Goal: Task Accomplishment & Management: Complete application form

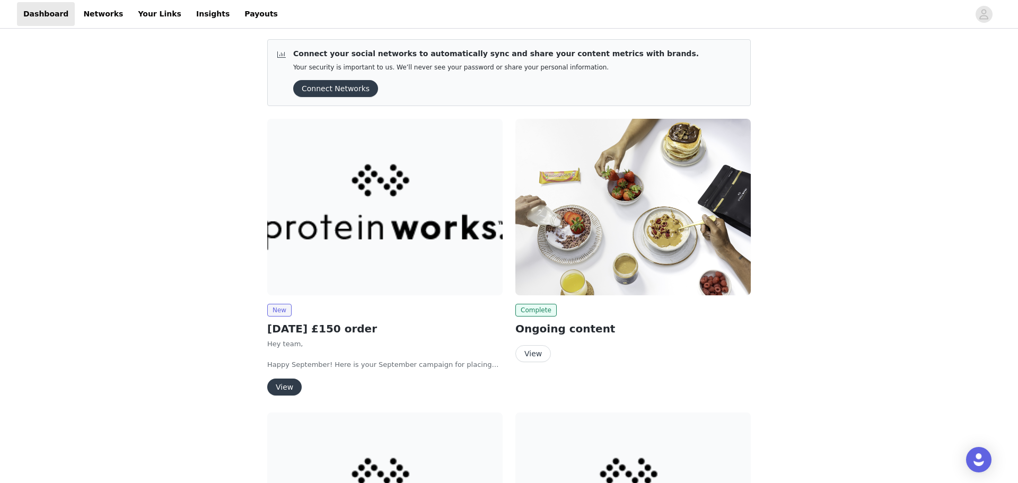
click at [272, 383] on button "View" at bounding box center [284, 386] width 34 height 17
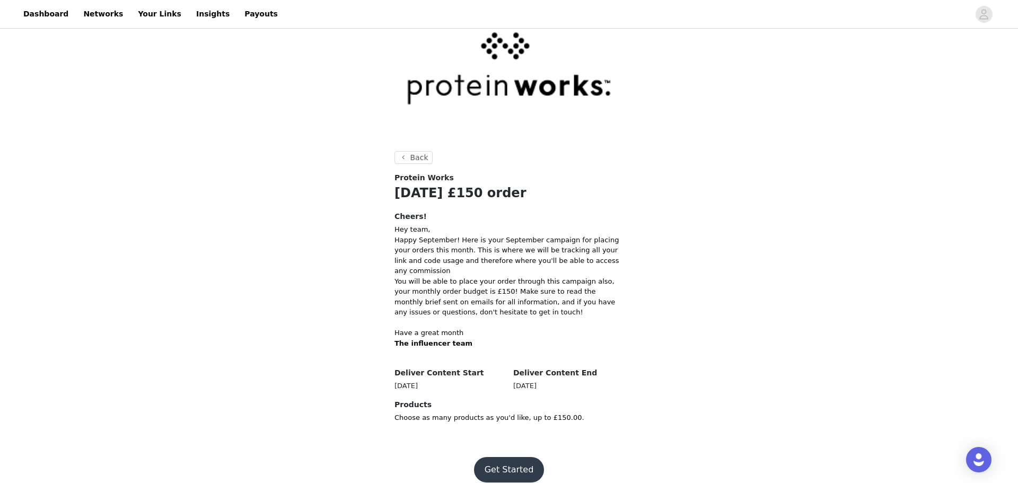
scroll to position [38, 0]
click at [529, 457] on button "Get Started" at bounding box center [509, 467] width 70 height 25
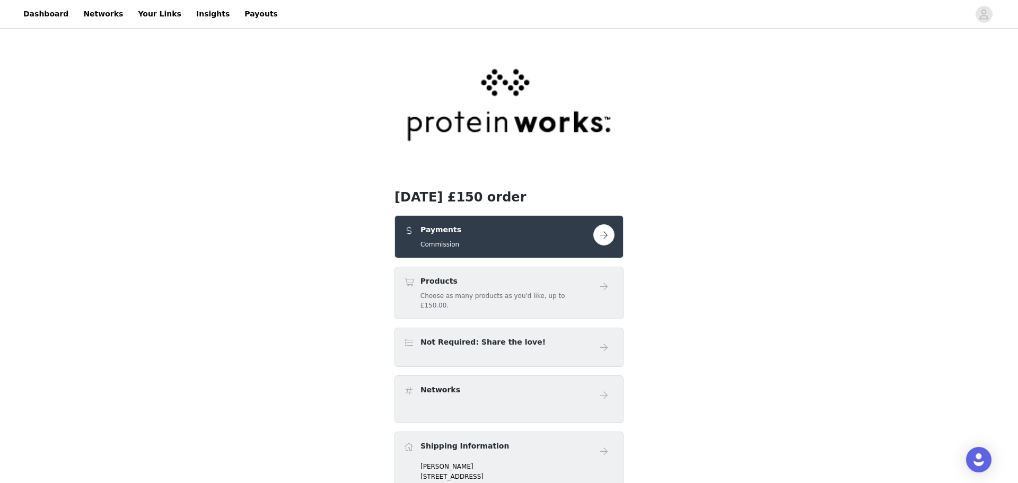
click at [607, 234] on button "button" at bounding box center [603, 234] width 21 height 21
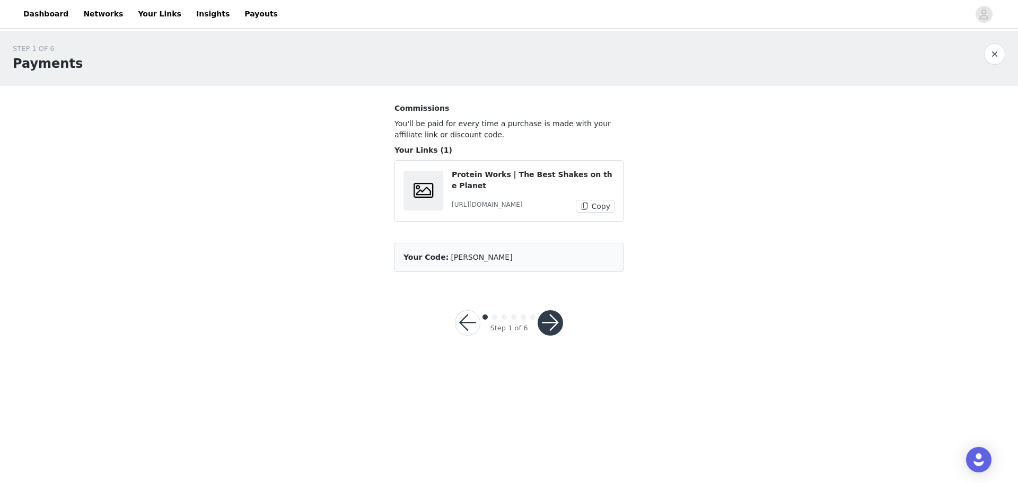
click at [561, 319] on button "button" at bounding box center [549, 322] width 25 height 25
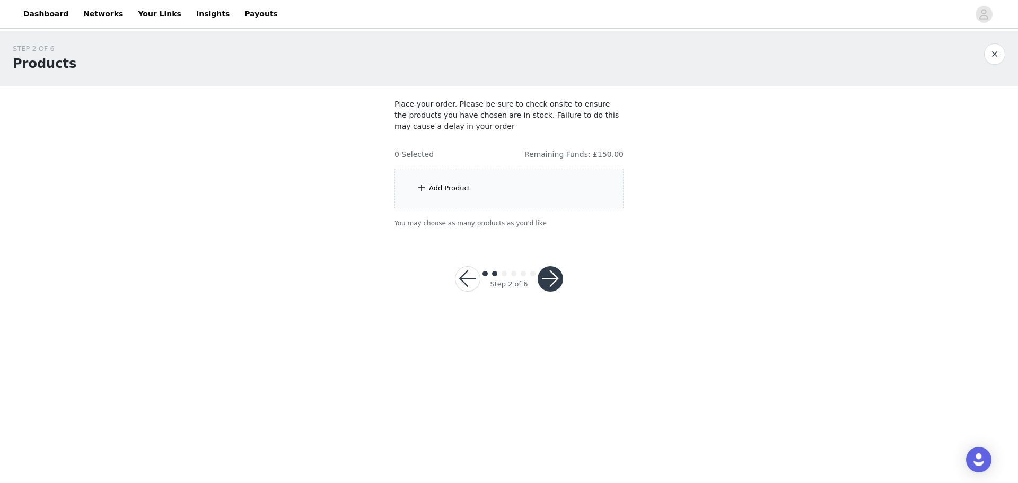
click at [541, 196] on div "Add Product" at bounding box center [508, 189] width 229 height 40
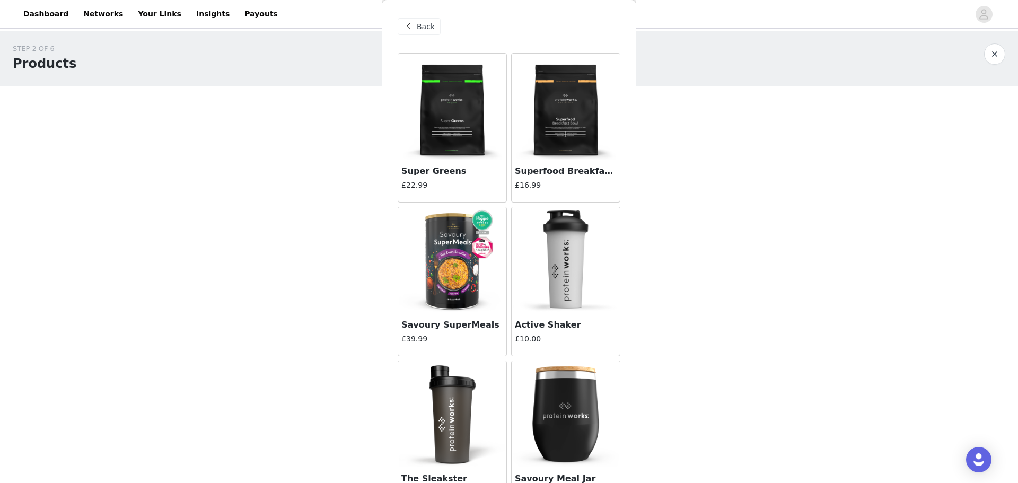
click at [629, 304] on div "Back Super Greens £22.99 Superfood Breakfast Bowl £16.99 Savoury SuperMeals £39…" at bounding box center [509, 241] width 254 height 483
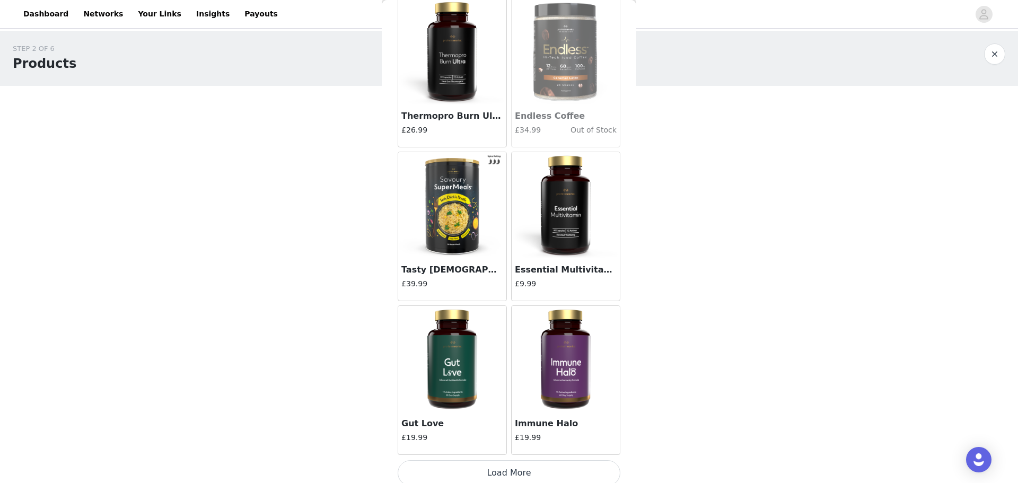
scroll to position [1139, 0]
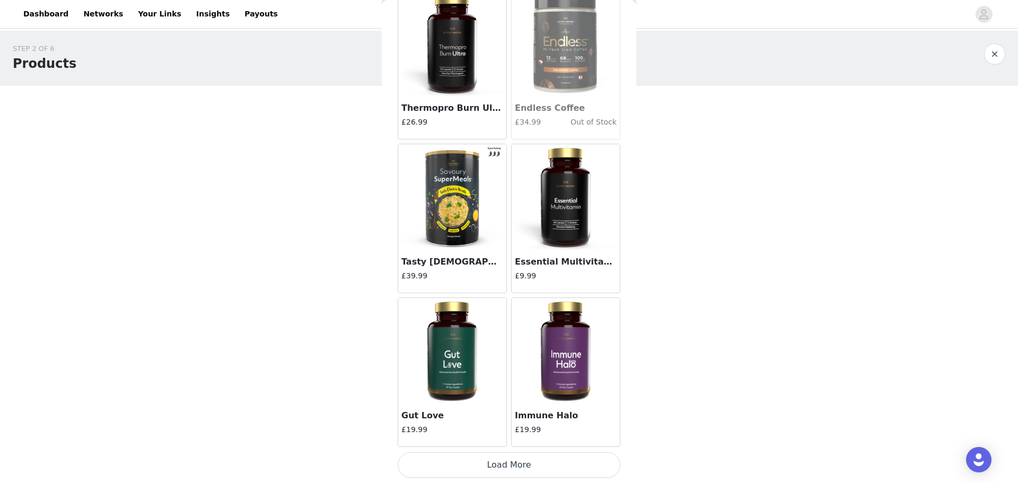
click at [550, 462] on button "Load More" at bounding box center [509, 464] width 223 height 25
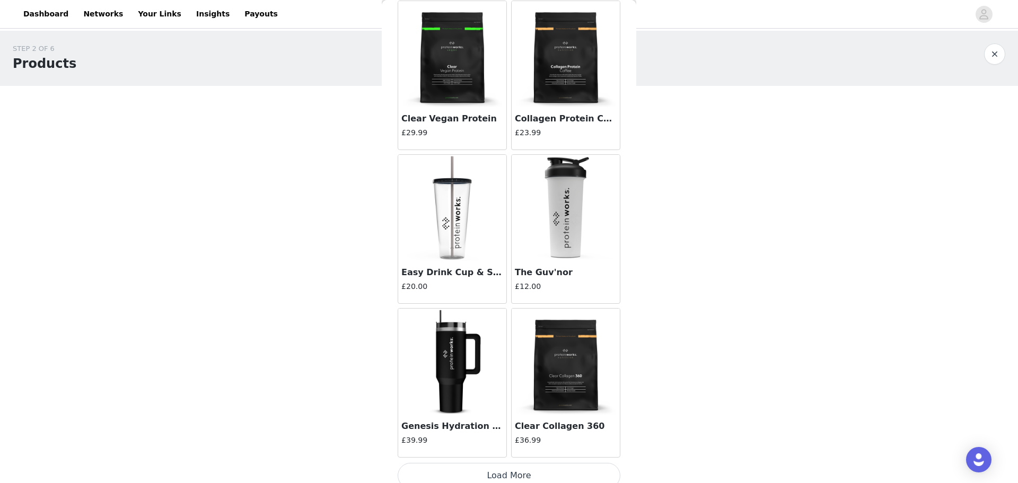
scroll to position [2676, 0]
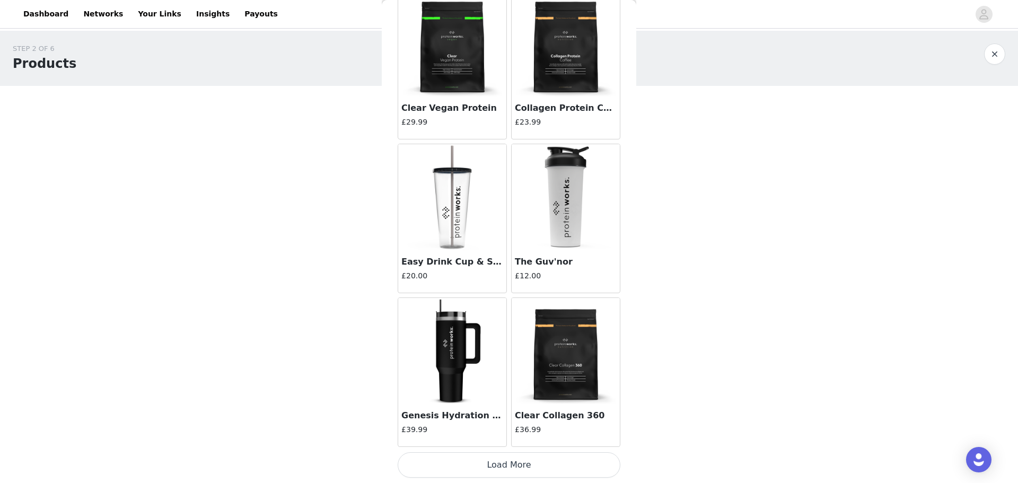
click at [439, 207] on img at bounding box center [452, 197] width 106 height 106
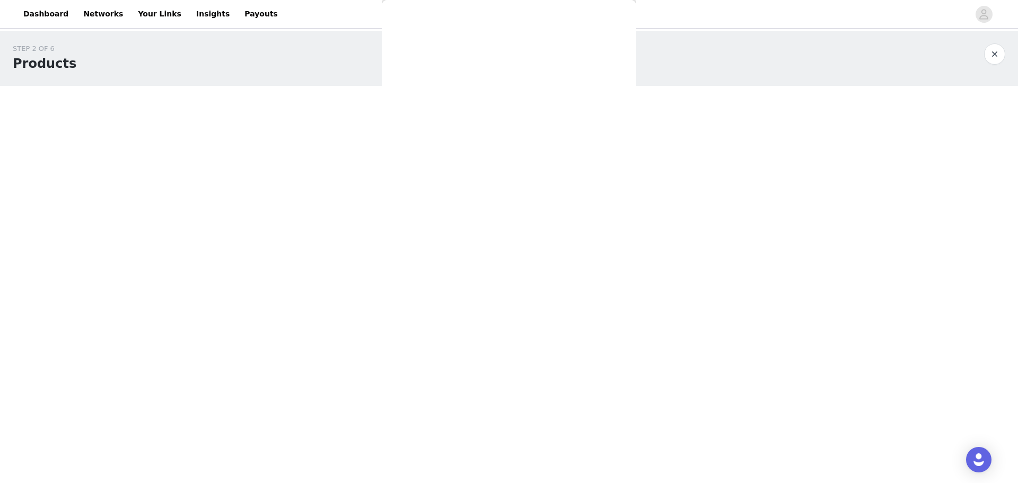
scroll to position [0, 0]
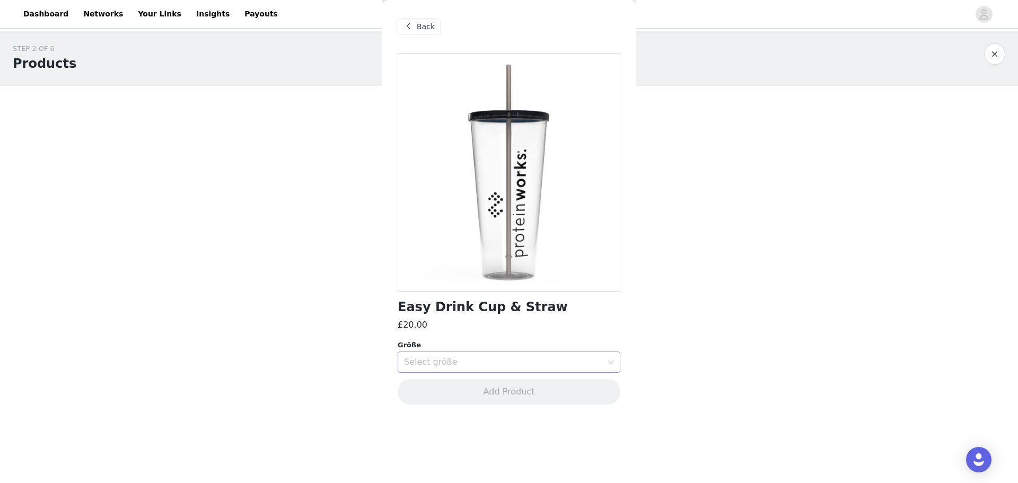
click at [480, 366] on div "Select größe" at bounding box center [503, 362] width 198 height 11
click at [474, 385] on li "1840g" at bounding box center [509, 385] width 223 height 17
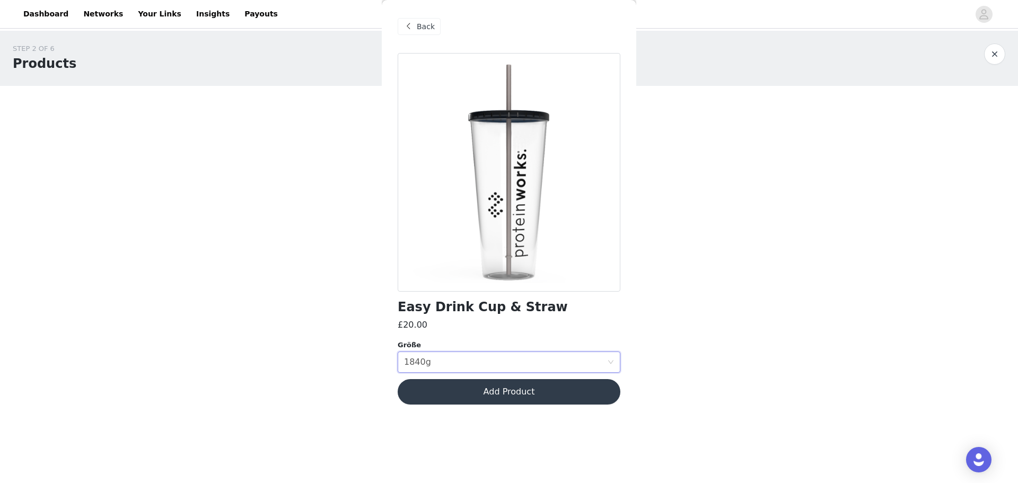
click at [484, 385] on button "Add Product" at bounding box center [509, 391] width 223 height 25
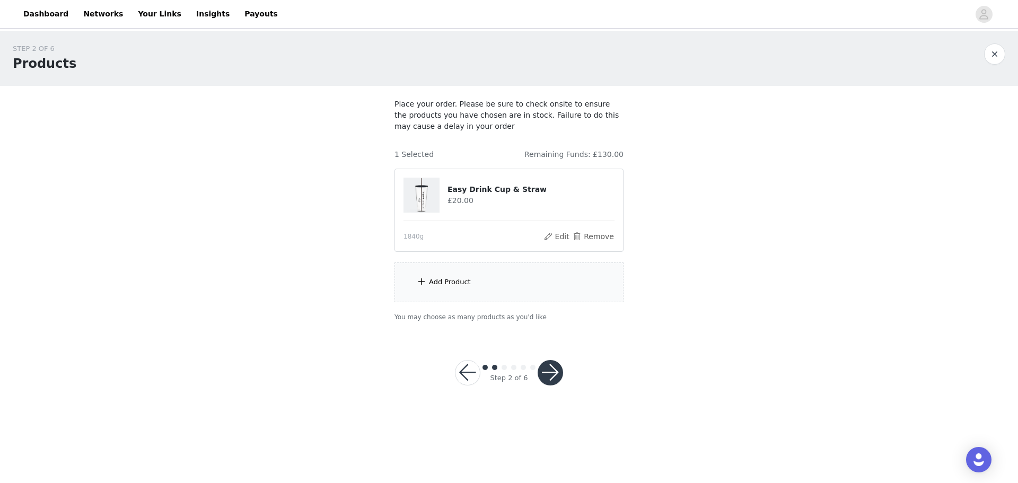
click at [560, 273] on div "Add Product" at bounding box center [508, 282] width 229 height 40
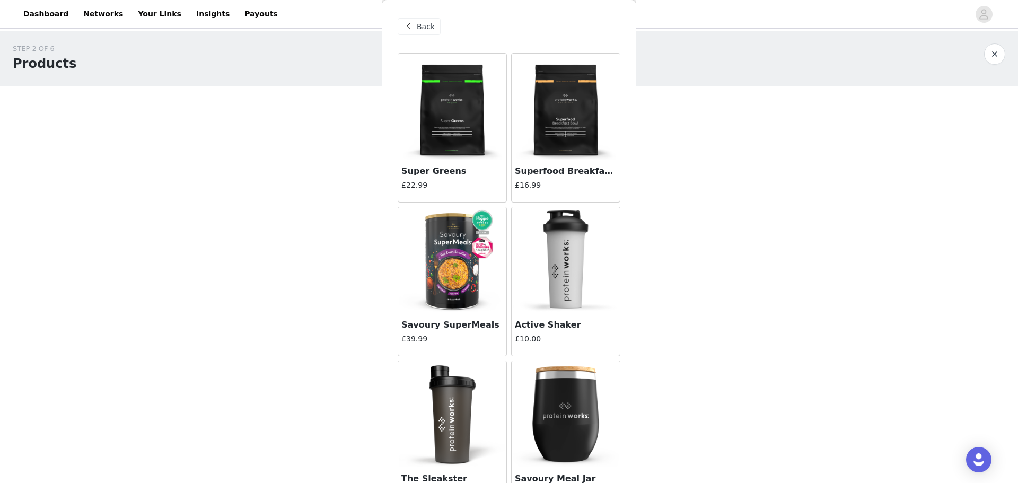
click at [623, 211] on div "Back Super Greens £22.99 Superfood Breakfast Bowl £16.99 Savoury SuperMeals £39…" at bounding box center [509, 241] width 254 height 483
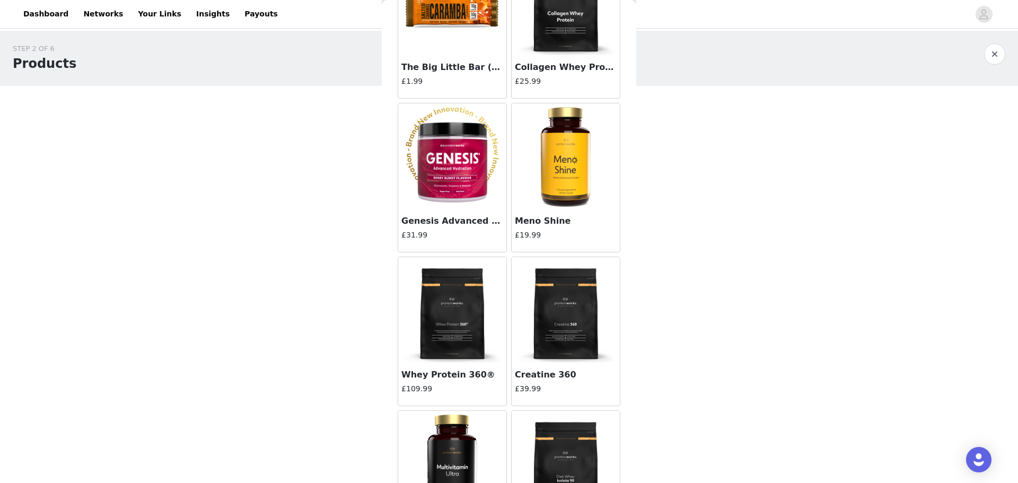
scroll to position [3957, 0]
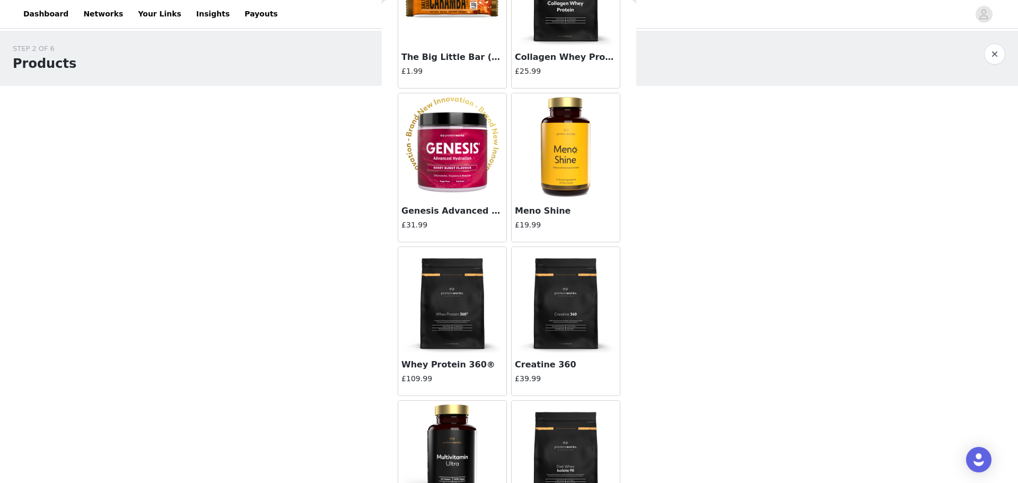
click at [424, 215] on h3 "Genesis Advanced Hydration" at bounding box center [452, 211] width 102 height 13
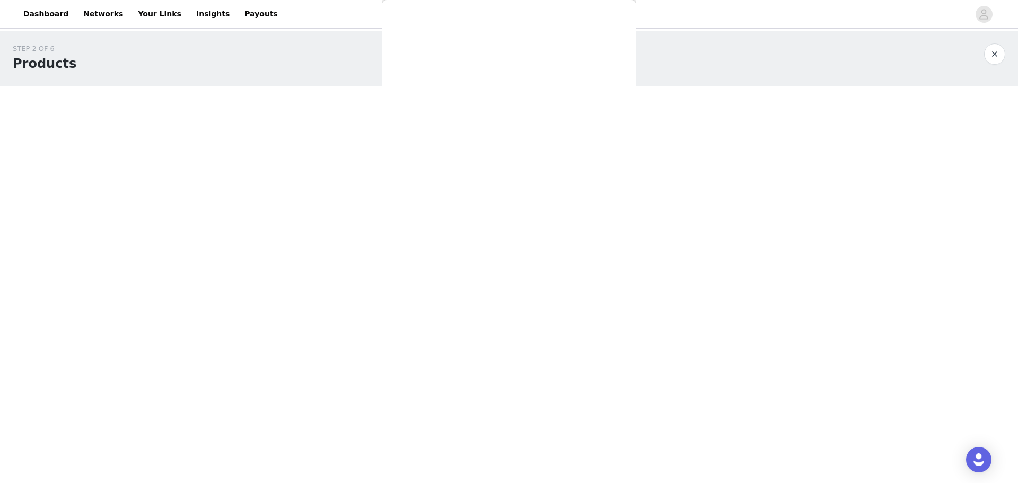
scroll to position [0, 0]
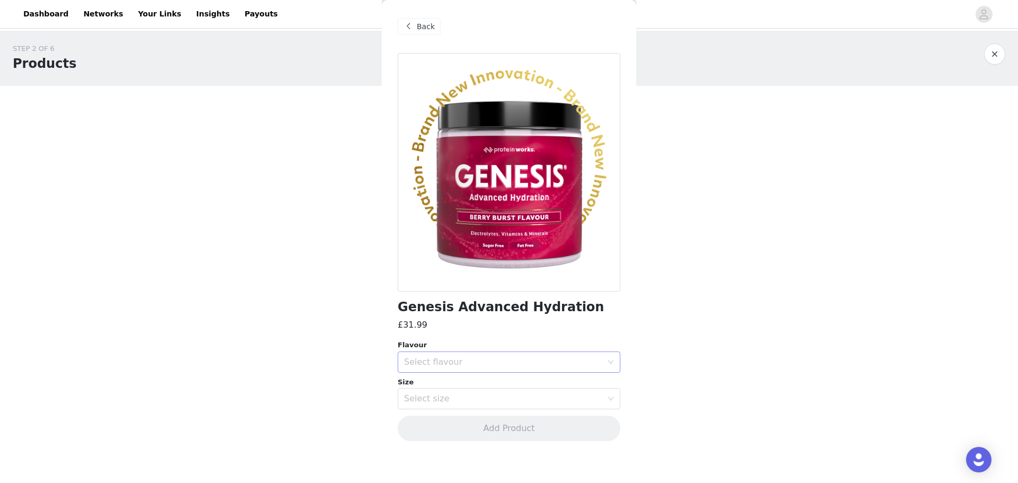
click at [472, 363] on div "Select flavour" at bounding box center [503, 362] width 198 height 11
click at [459, 403] on li "[PERSON_NAME] Burst" at bounding box center [509, 402] width 223 height 17
click at [470, 394] on div "Select size" at bounding box center [503, 398] width 198 height 11
click at [464, 424] on li "210g" at bounding box center [509, 421] width 223 height 17
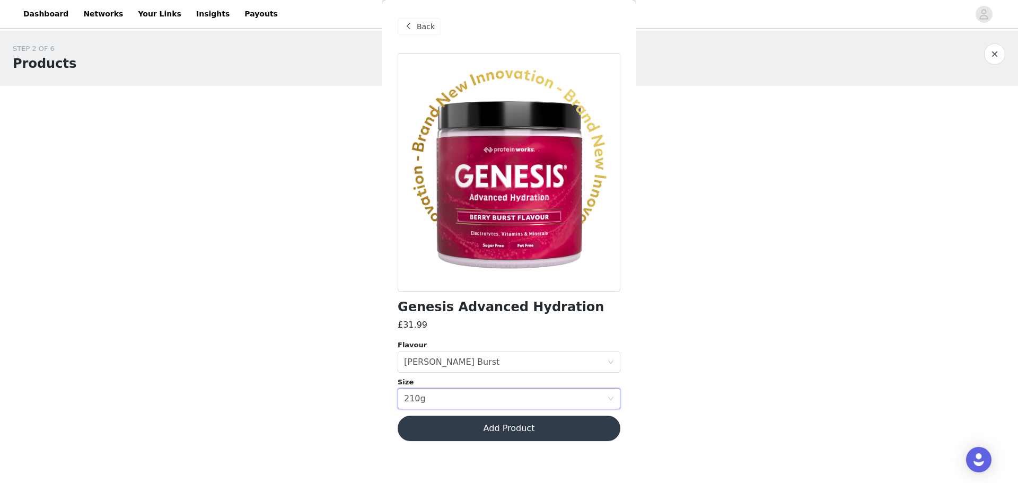
click at [464, 424] on button "Add Product" at bounding box center [509, 428] width 223 height 25
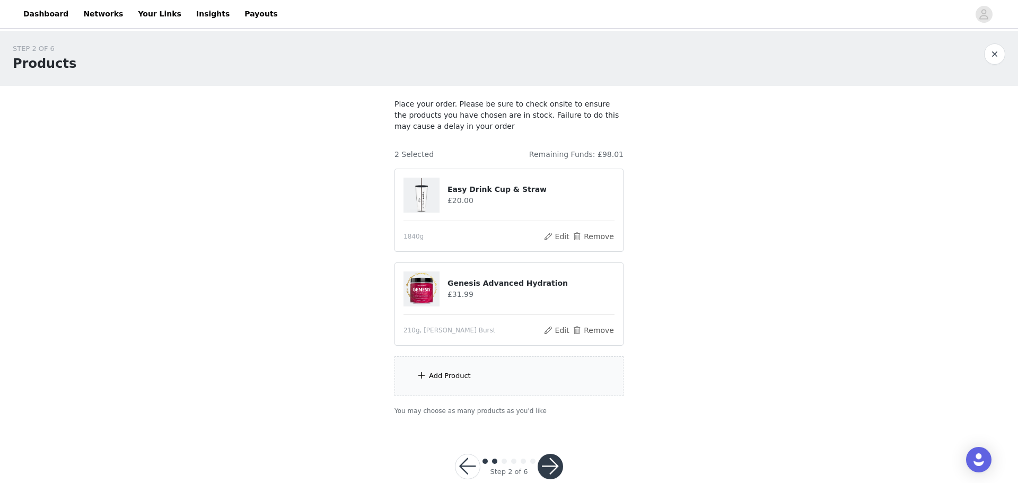
click at [541, 364] on div "Add Product" at bounding box center [508, 376] width 229 height 40
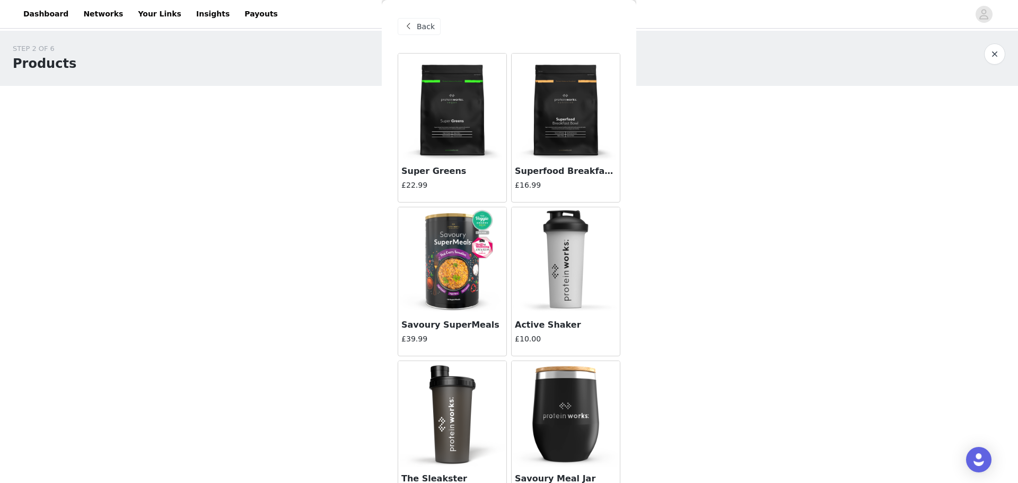
click at [629, 84] on div "Back Super Greens £22.99 Superfood Breakfast Bowl £16.99 Savoury SuperMeals £39…" at bounding box center [509, 241] width 254 height 483
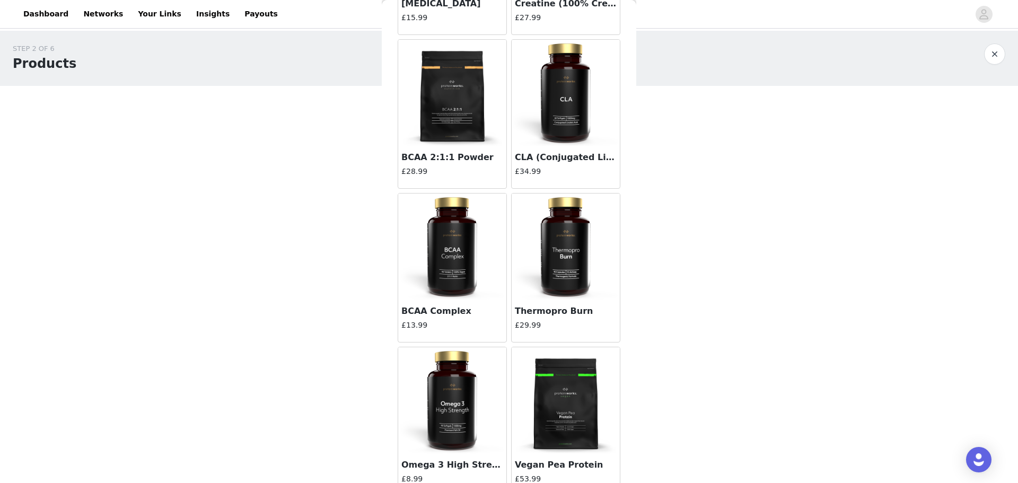
scroll to position [5750, 0]
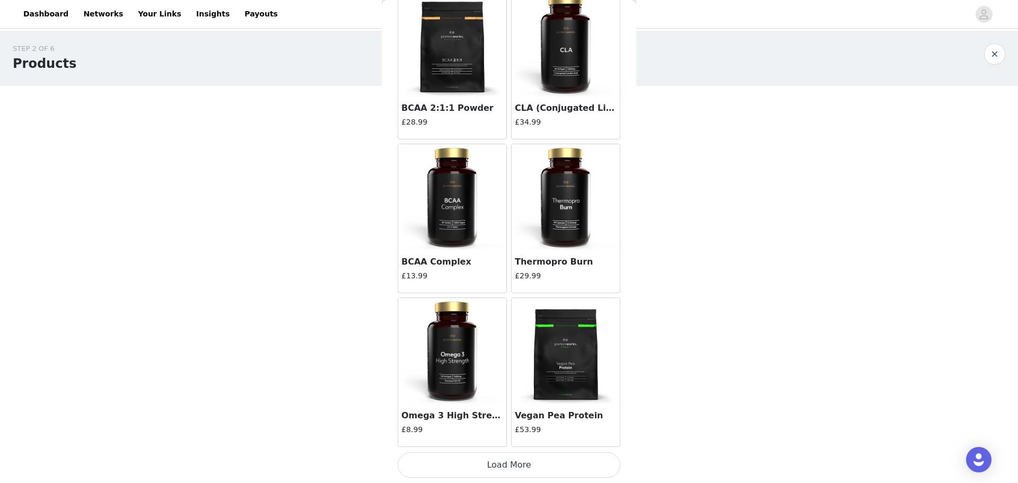
click at [587, 471] on button "Load More" at bounding box center [509, 464] width 223 height 25
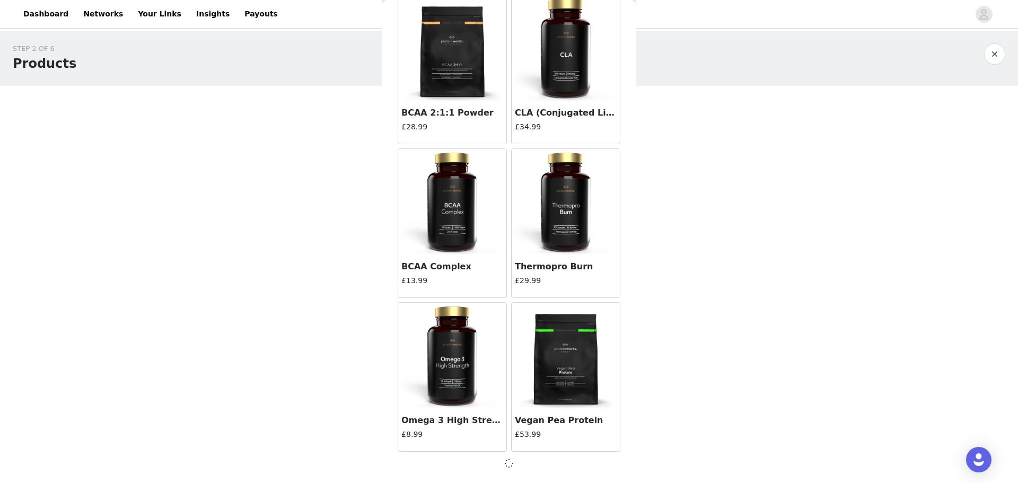
scroll to position [5745, 0]
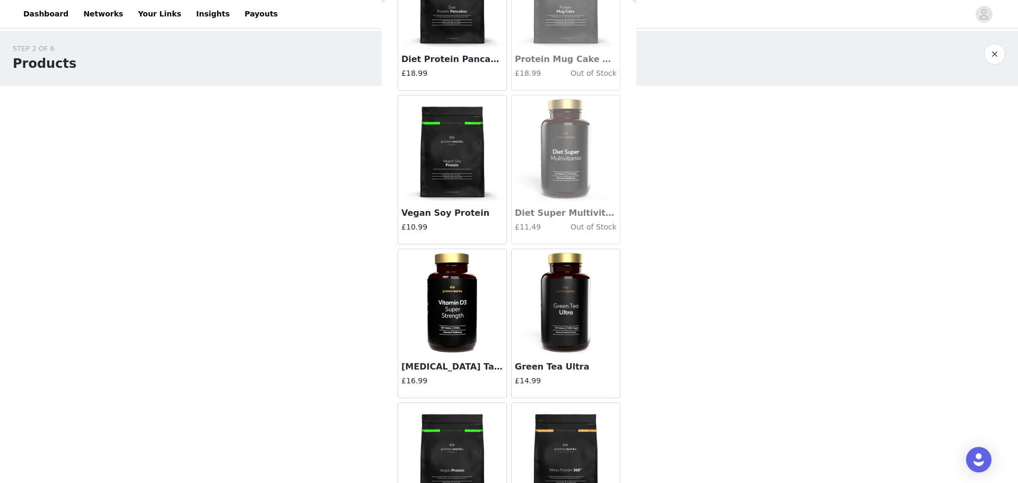
drag, startPoint x: 635, startPoint y: 449, endPoint x: 628, endPoint y: 501, distance: 52.5
click at [628, 482] on html "Dashboard Networks Your Links Insights Payouts STEP 2 OF 6 Products Place your …" at bounding box center [509, 241] width 1018 height 483
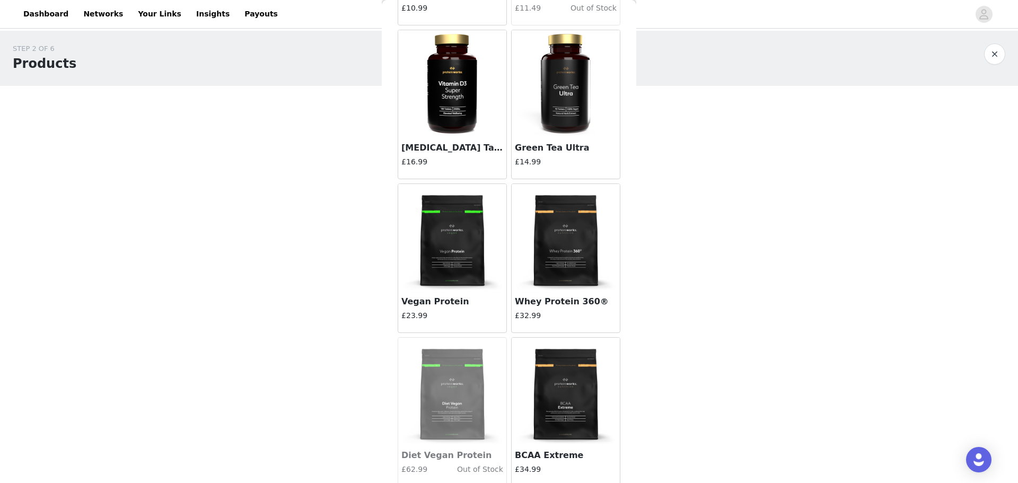
scroll to position [6812, 0]
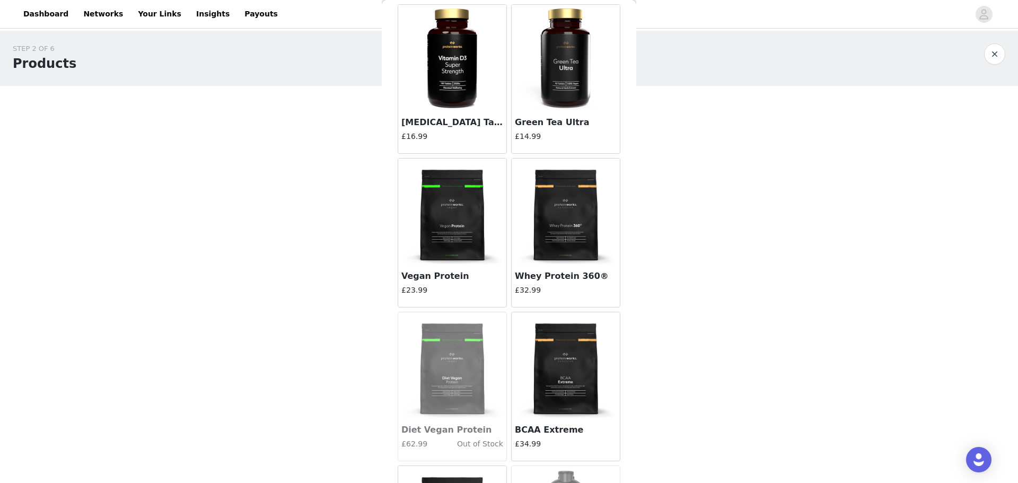
click at [590, 276] on h3 "Whey Protein 360®" at bounding box center [566, 276] width 102 height 13
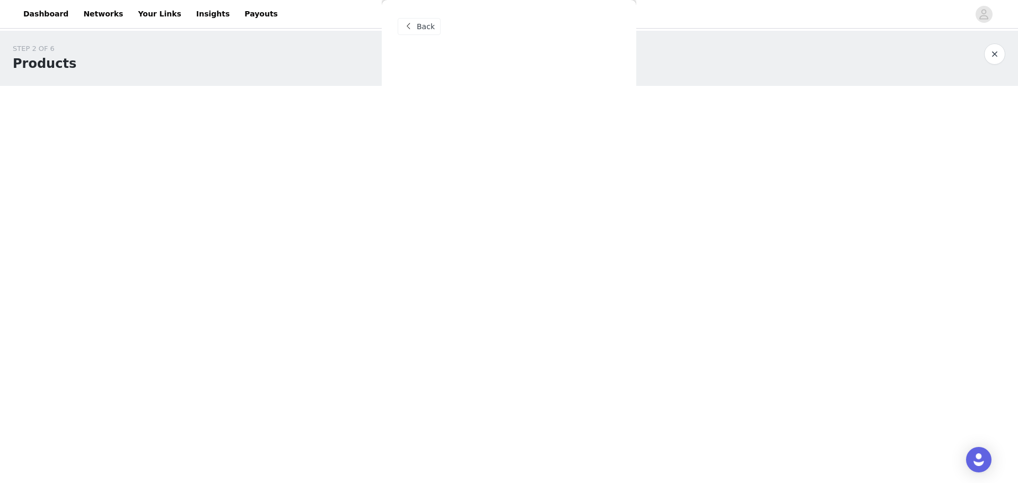
scroll to position [0, 0]
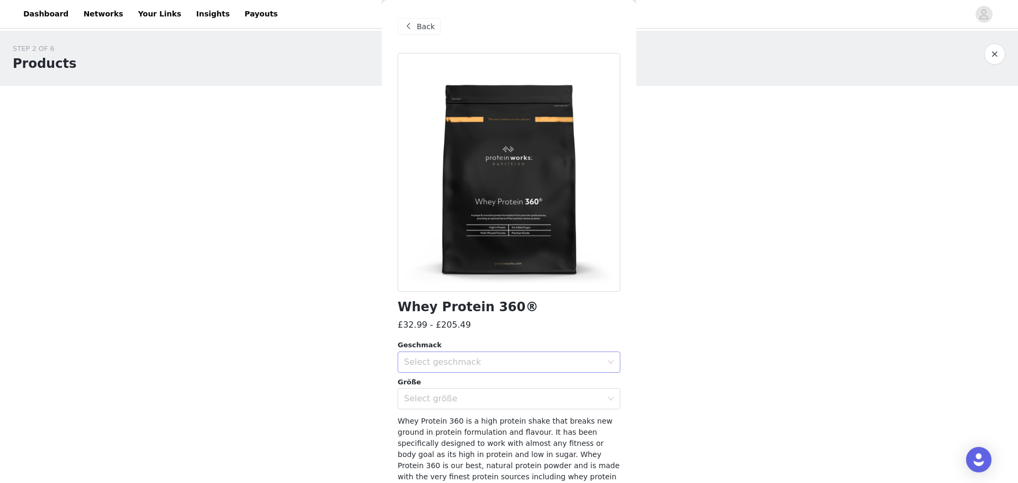
click at [531, 370] on div "Select geschmack" at bounding box center [505, 362] width 203 height 20
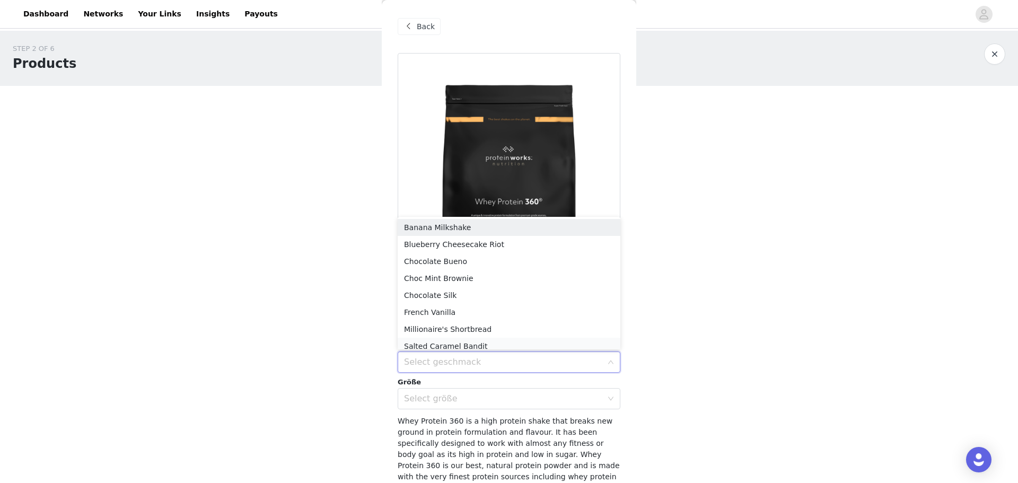
scroll to position [5, 0]
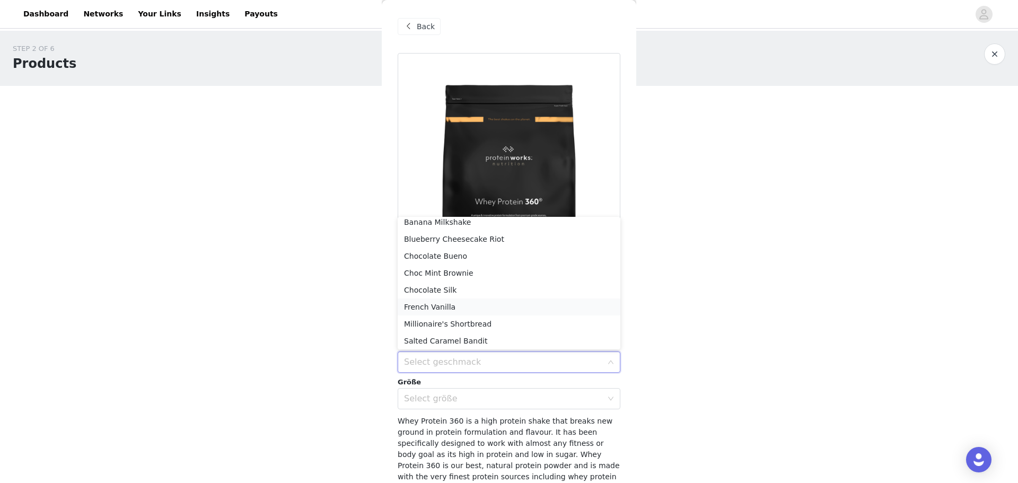
click at [487, 304] on li "French Vanilla" at bounding box center [509, 306] width 223 height 17
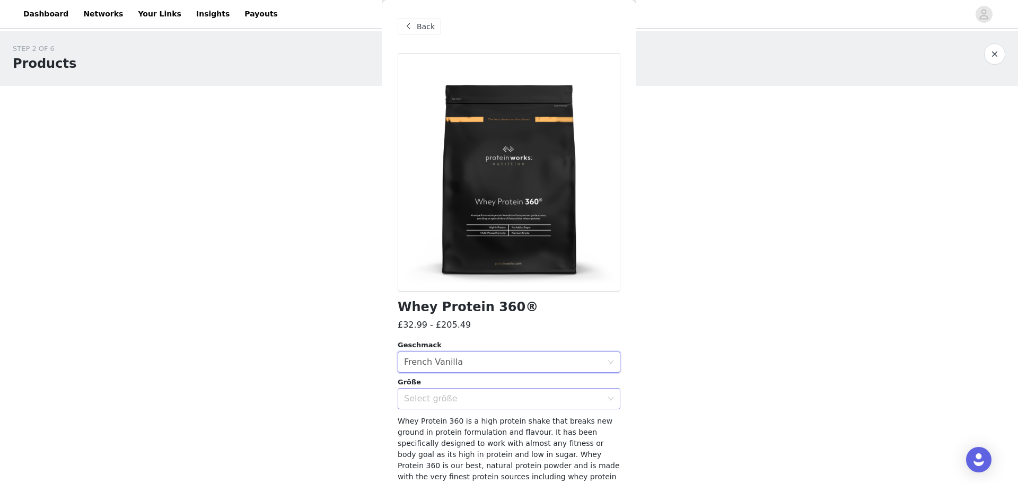
click at [483, 398] on div "Select größe" at bounding box center [503, 398] width 198 height 11
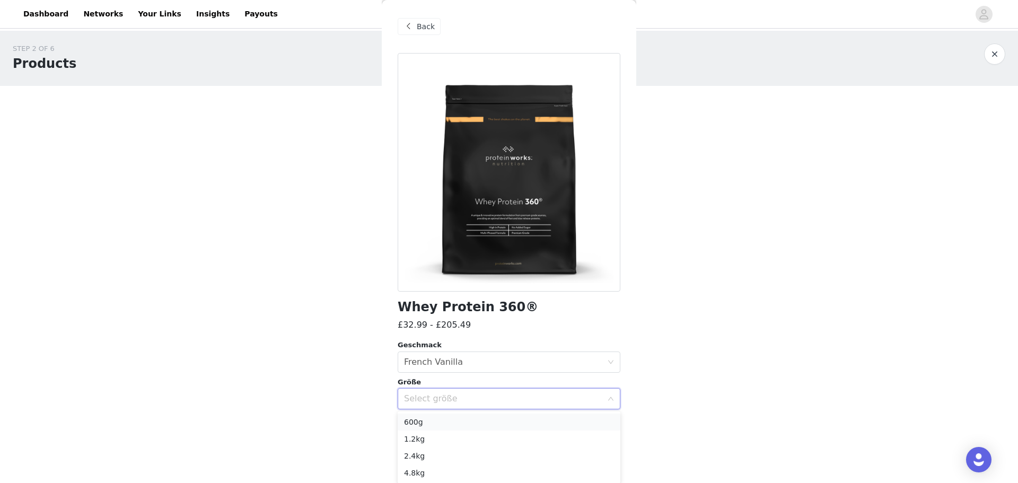
click at [447, 420] on li "600g" at bounding box center [509, 421] width 223 height 17
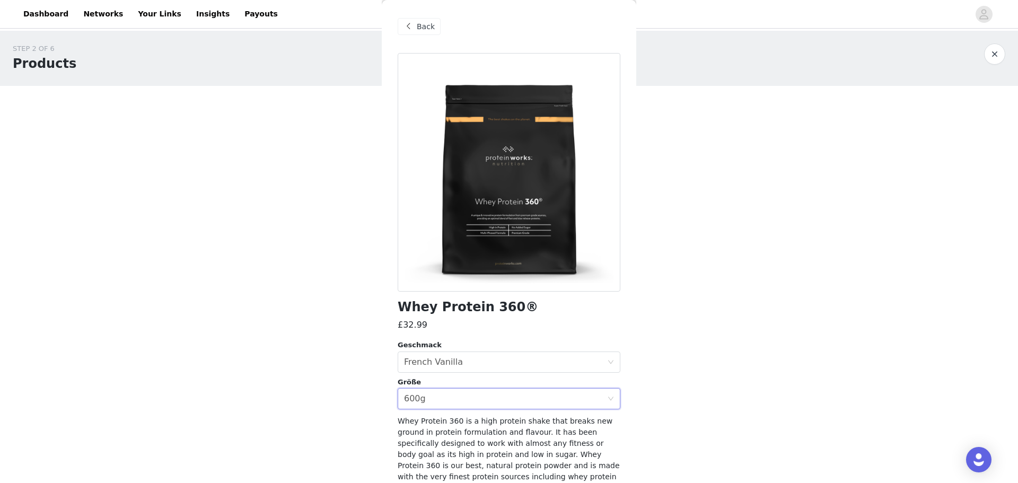
click at [623, 394] on div "Back Whey Protein 360® £32.99 Geschmack Select geschmack French Vanilla Größe S…" at bounding box center [509, 241] width 254 height 483
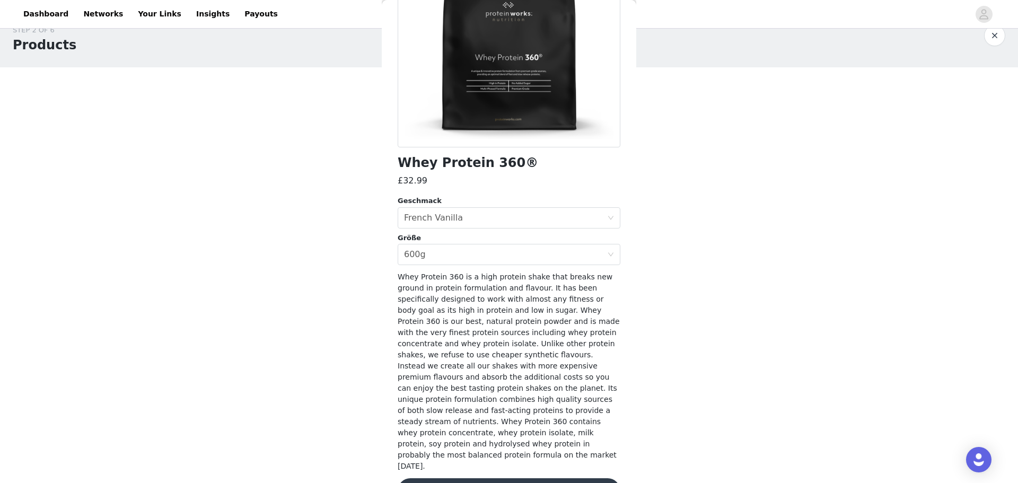
scroll to position [22, 0]
click at [568, 478] on button "Add Product" at bounding box center [509, 490] width 223 height 25
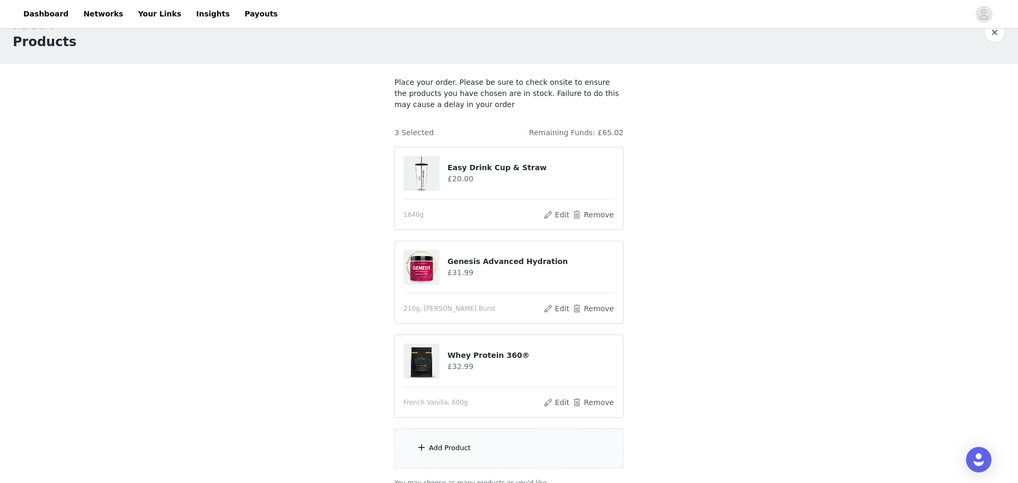
click at [547, 448] on div "Add Product" at bounding box center [508, 448] width 229 height 40
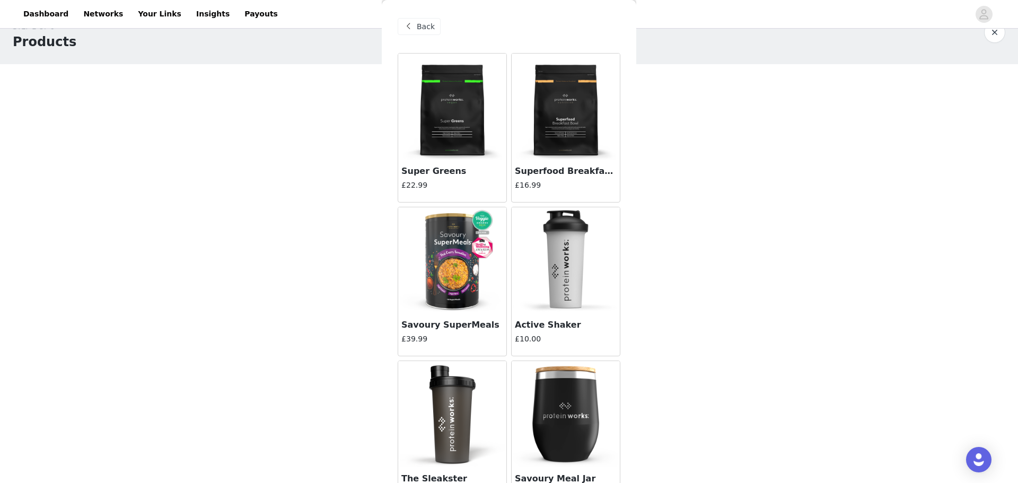
click at [628, 112] on div "Back Super Greens £22.99 Superfood Breakfast Bowl £16.99 Savoury SuperMeals £39…" at bounding box center [509, 241] width 254 height 483
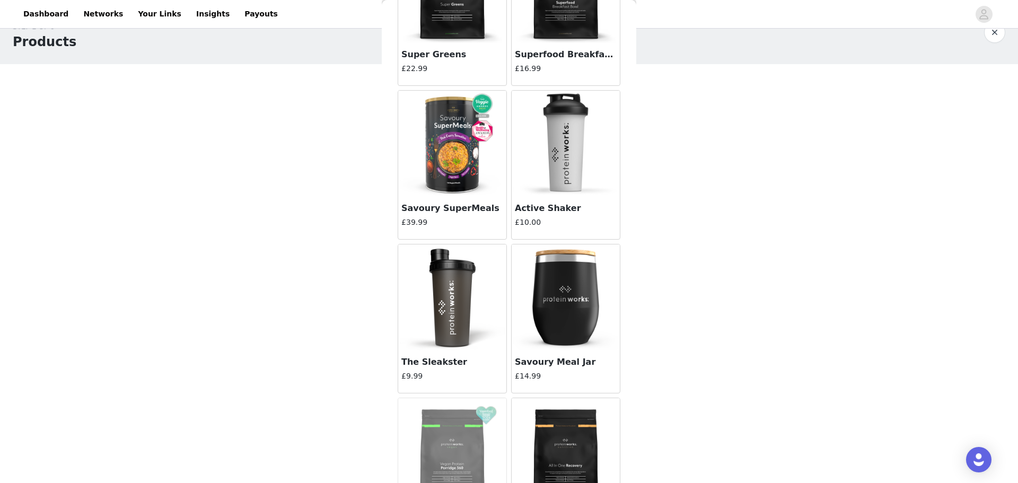
scroll to position [127, 0]
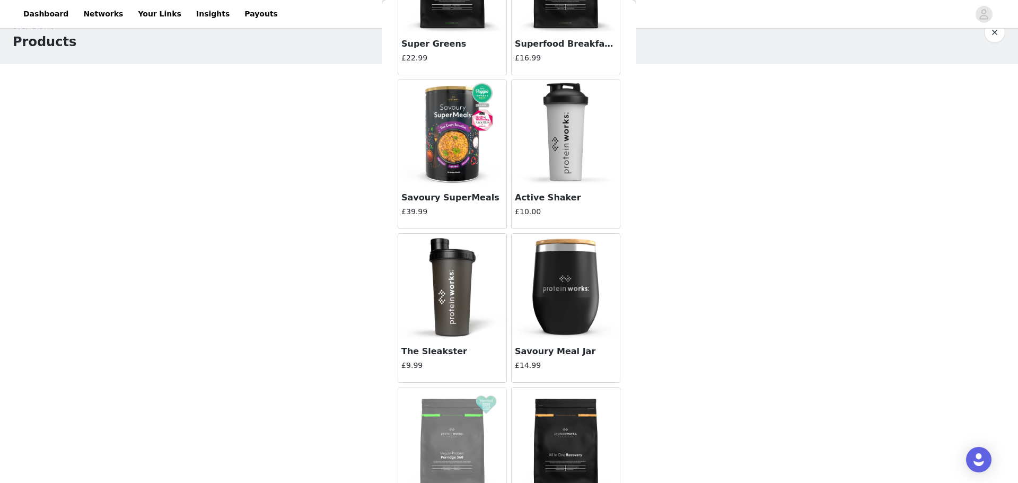
click at [631, 426] on div "Back Super Greens £22.99 Superfood Breakfast Bowl £16.99 Savoury SuperMeals £39…" at bounding box center [509, 241] width 254 height 483
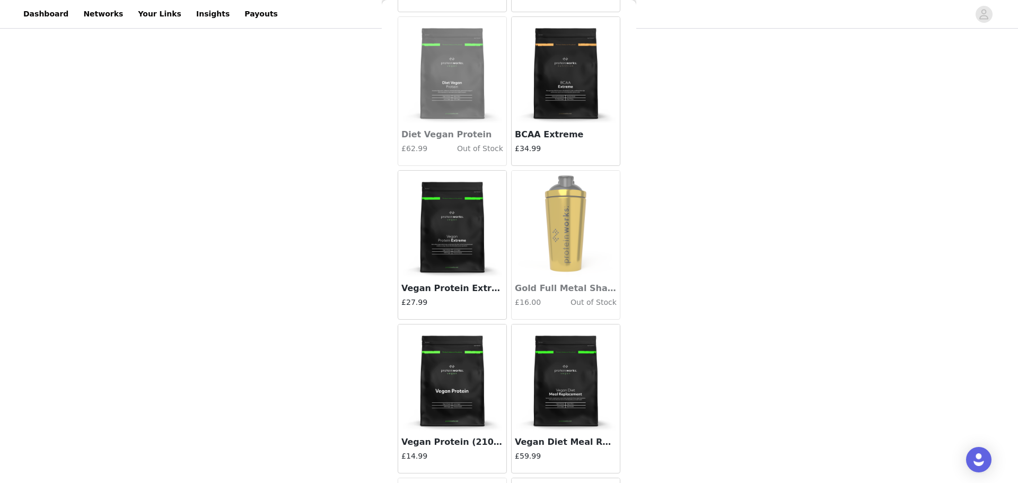
scroll to position [7065, 0]
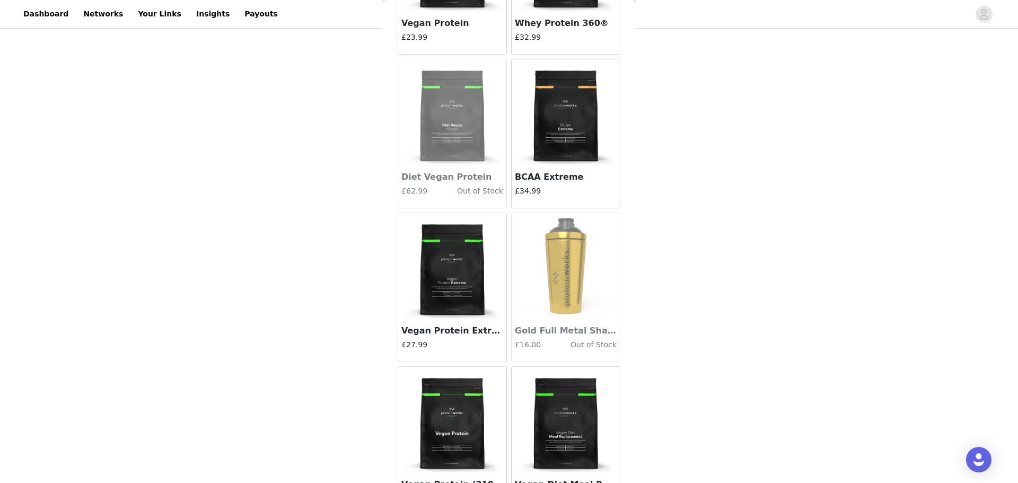
click at [588, 156] on img at bounding box center [566, 112] width 106 height 106
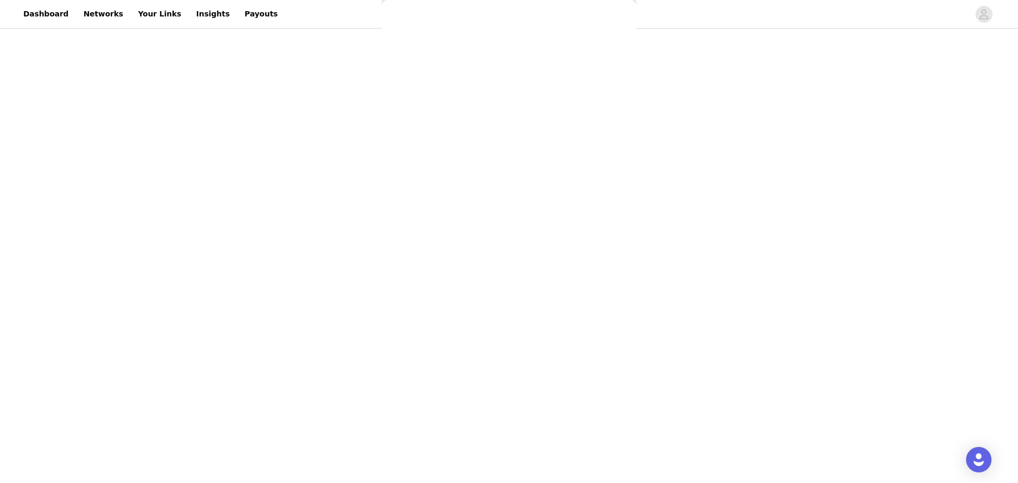
scroll to position [0, 0]
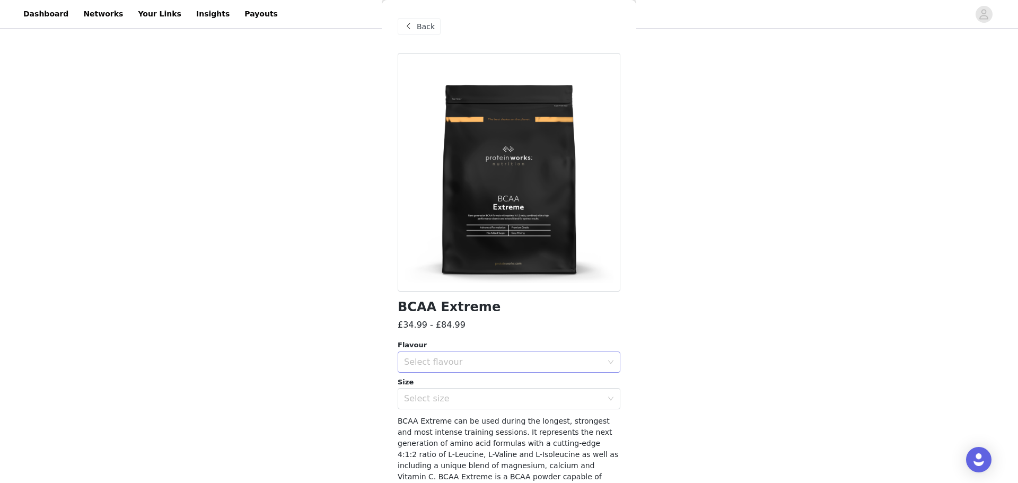
click at [498, 354] on div "Select flavour" at bounding box center [505, 362] width 203 height 20
click at [578, 311] on div "BCAA Extreme" at bounding box center [509, 307] width 223 height 14
click at [425, 30] on span "Back" at bounding box center [426, 26] width 18 height 11
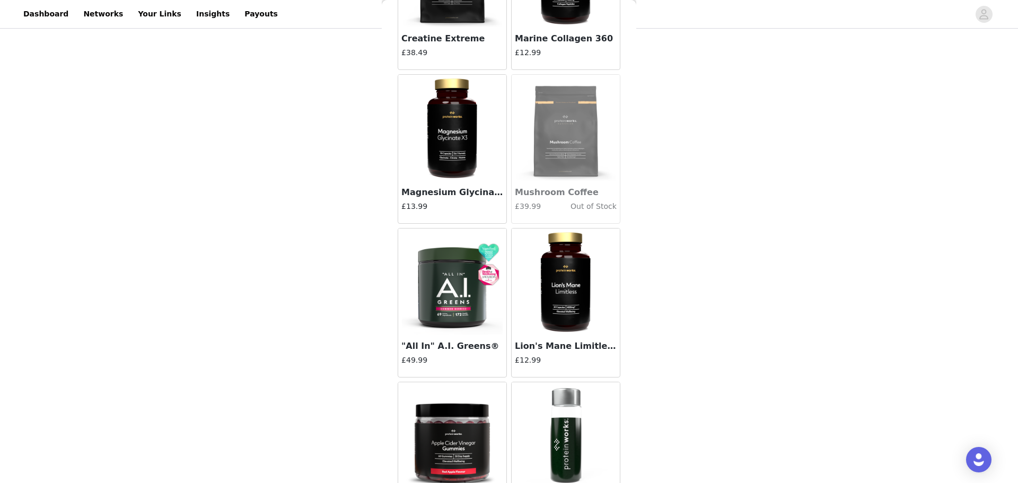
scroll to position [3237, 0]
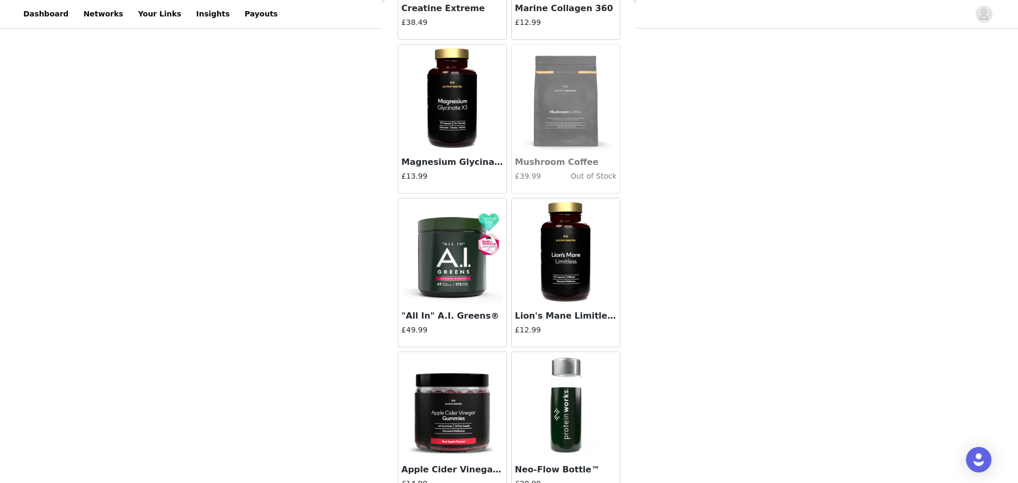
click at [559, 260] on img at bounding box center [566, 251] width 106 height 106
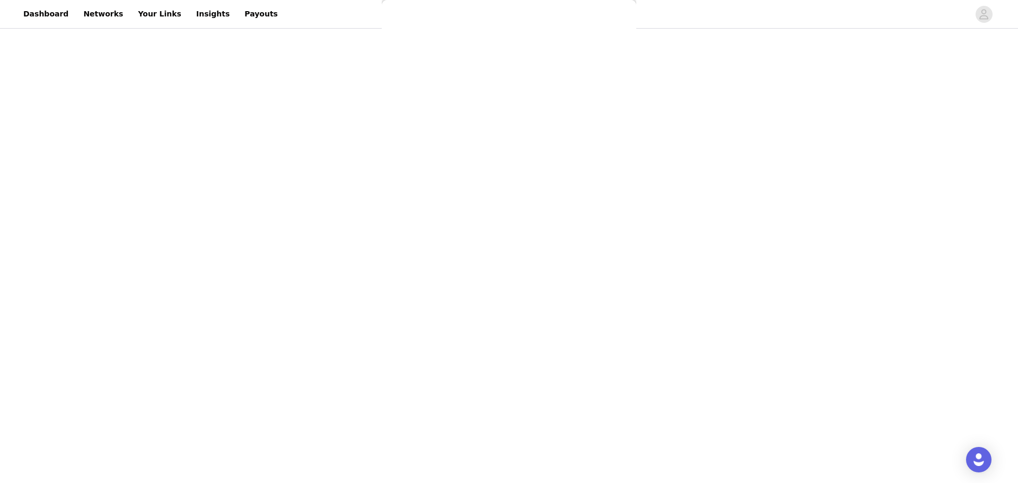
scroll to position [0, 0]
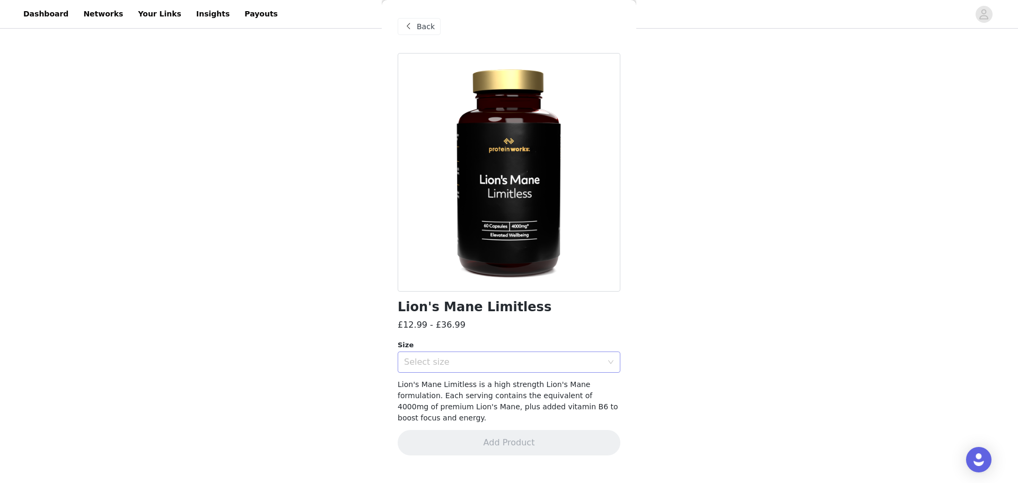
click at [500, 368] on div "Select size" at bounding box center [505, 362] width 203 height 20
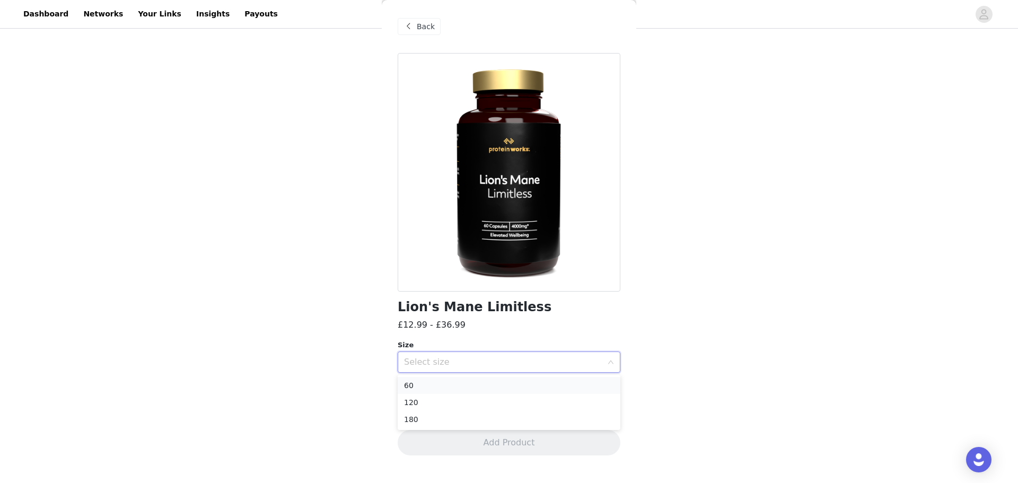
click at [491, 389] on li "60" at bounding box center [509, 385] width 223 height 17
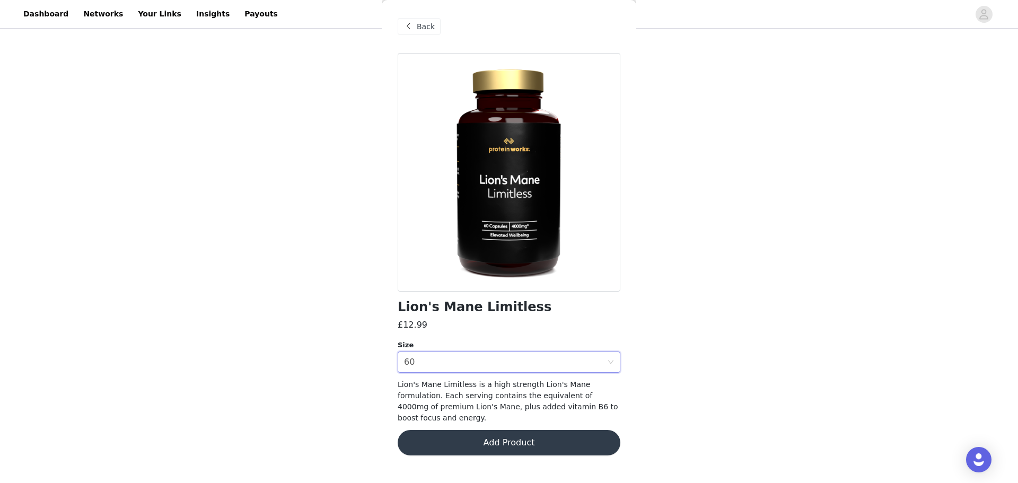
click at [493, 437] on button "Add Product" at bounding box center [509, 442] width 223 height 25
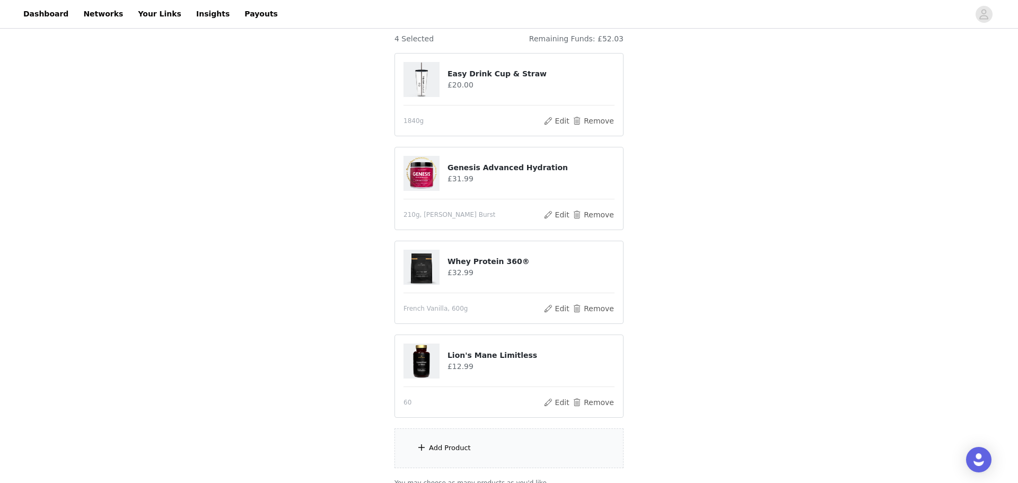
click at [570, 461] on div "Add Product" at bounding box center [508, 448] width 229 height 40
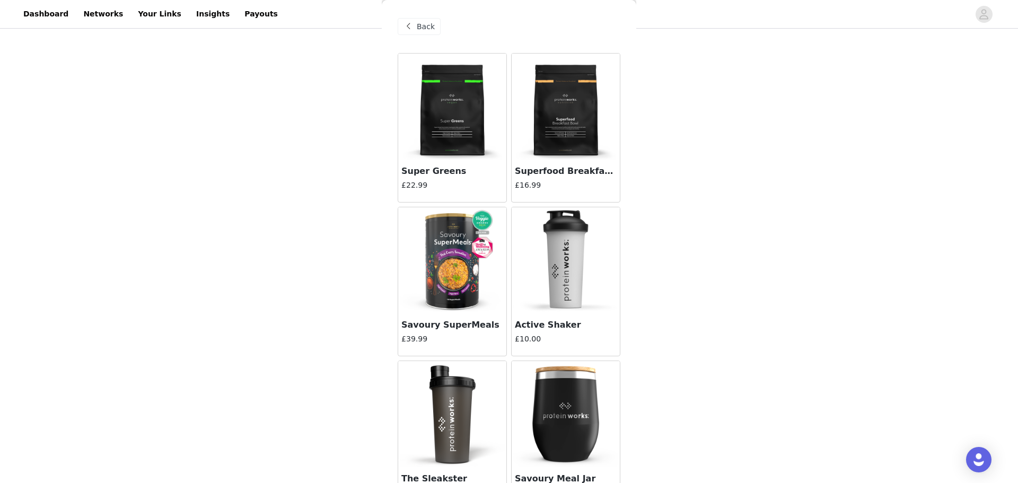
click at [635, 239] on div "Back Super Greens £22.99 Superfood Breakfast Bowl £16.99 Savoury SuperMeals £39…" at bounding box center [509, 241] width 254 height 483
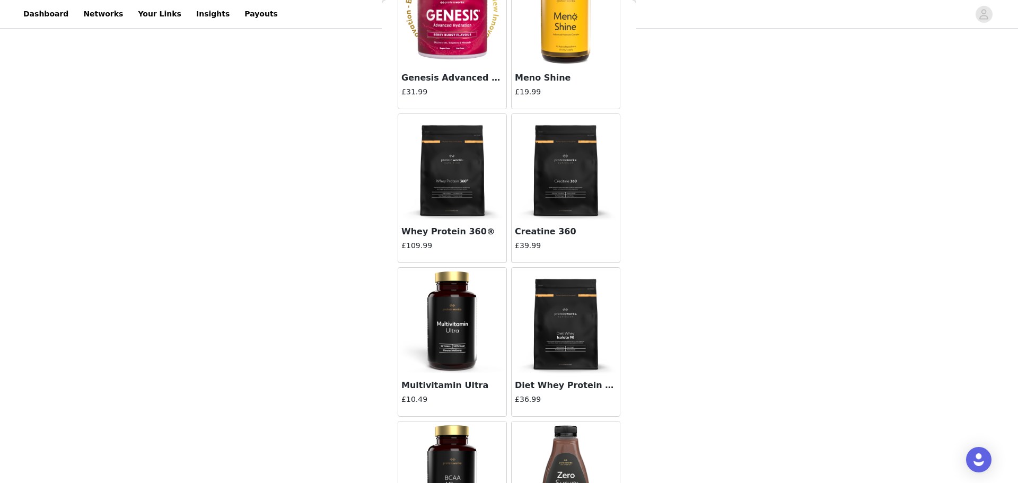
scroll to position [4092, 0]
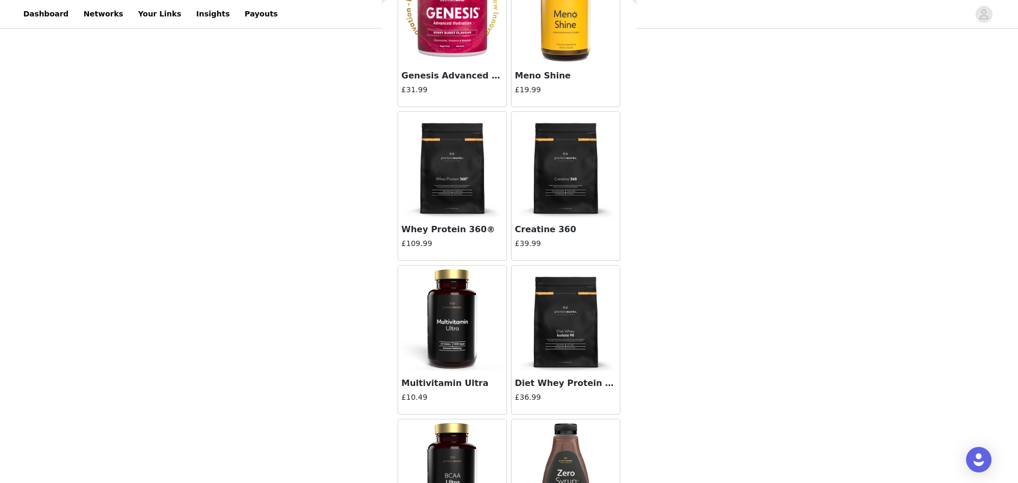
click at [538, 206] on img at bounding box center [566, 165] width 106 height 106
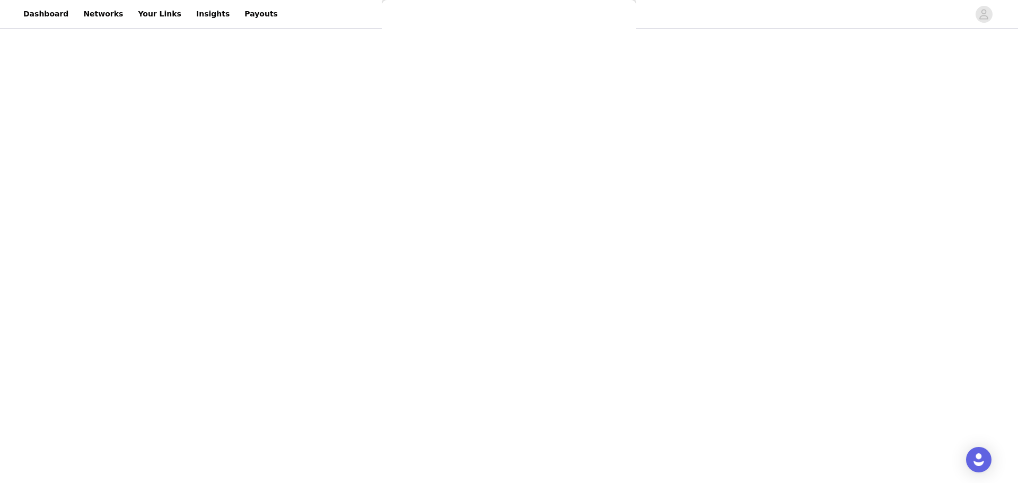
scroll to position [0, 0]
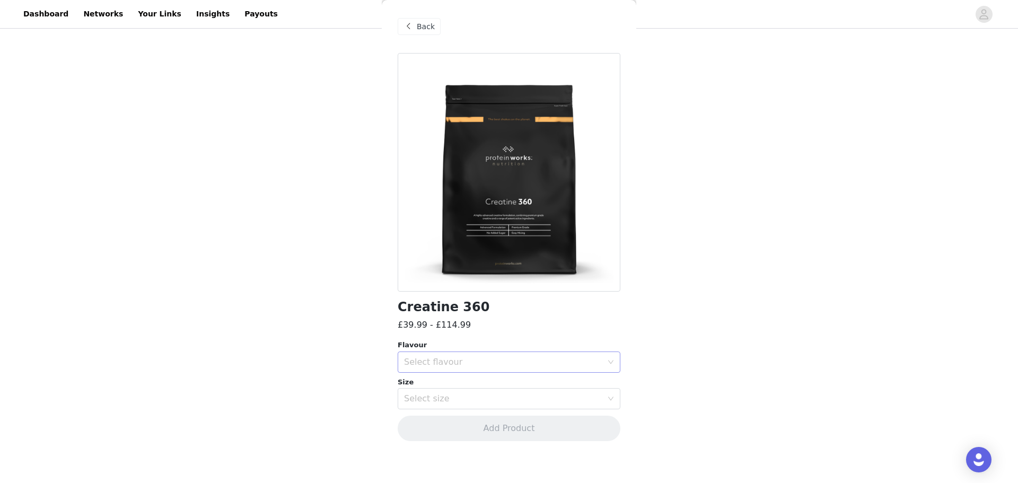
click at [510, 361] on div "Select flavour" at bounding box center [503, 362] width 198 height 11
click at [498, 388] on li "[PERSON_NAME] Burst" at bounding box center [509, 385] width 223 height 17
click at [501, 394] on div "Select size" at bounding box center [503, 398] width 198 height 11
click at [491, 422] on li "300g" at bounding box center [509, 421] width 223 height 17
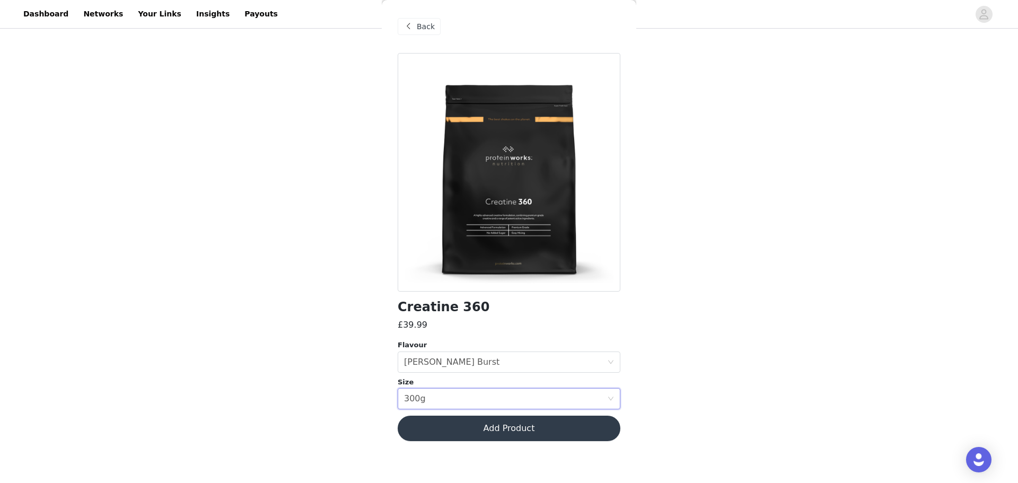
click at [490, 428] on button "Add Product" at bounding box center [509, 428] width 223 height 25
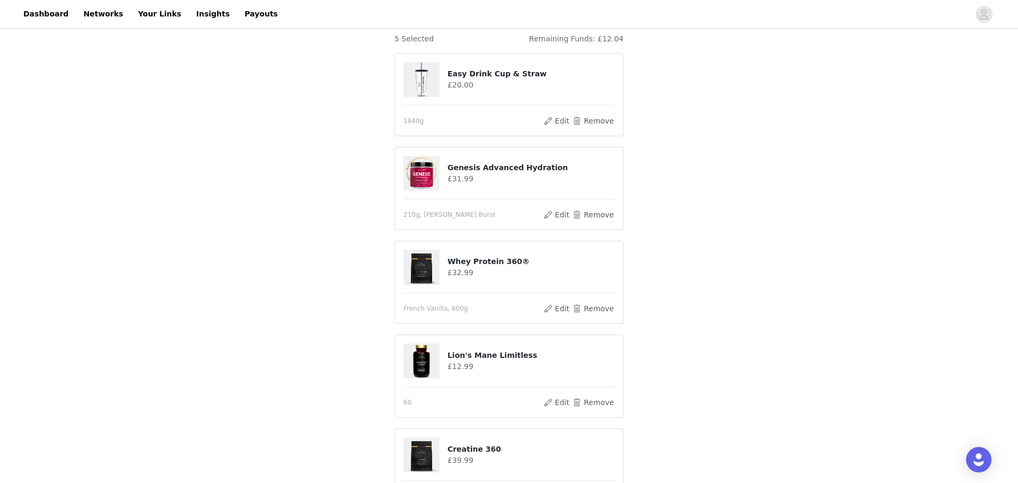
click at [633, 353] on section "Place your order. Please be sure to check onsite to ensure the products you hav…" at bounding box center [509, 282] width 254 height 624
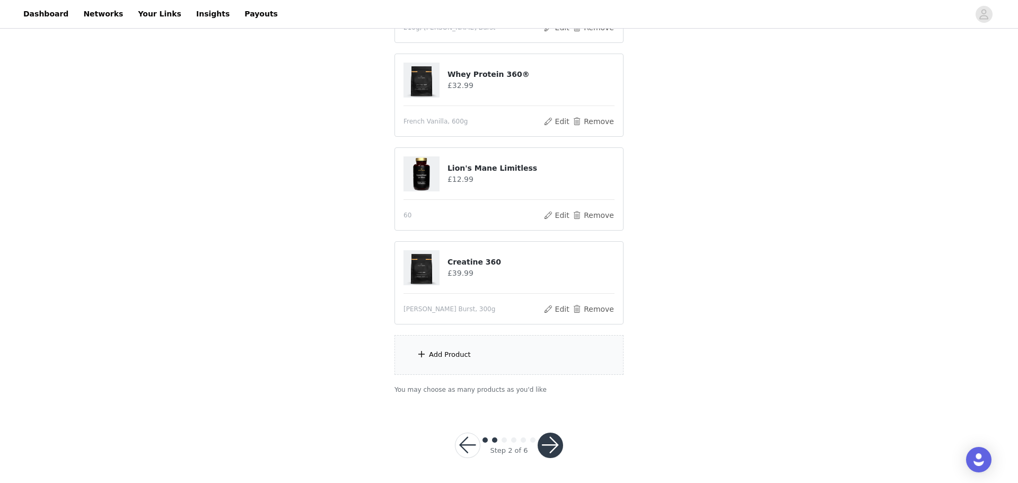
scroll to position [303, 0]
click at [518, 353] on div "Add Product" at bounding box center [508, 354] width 229 height 40
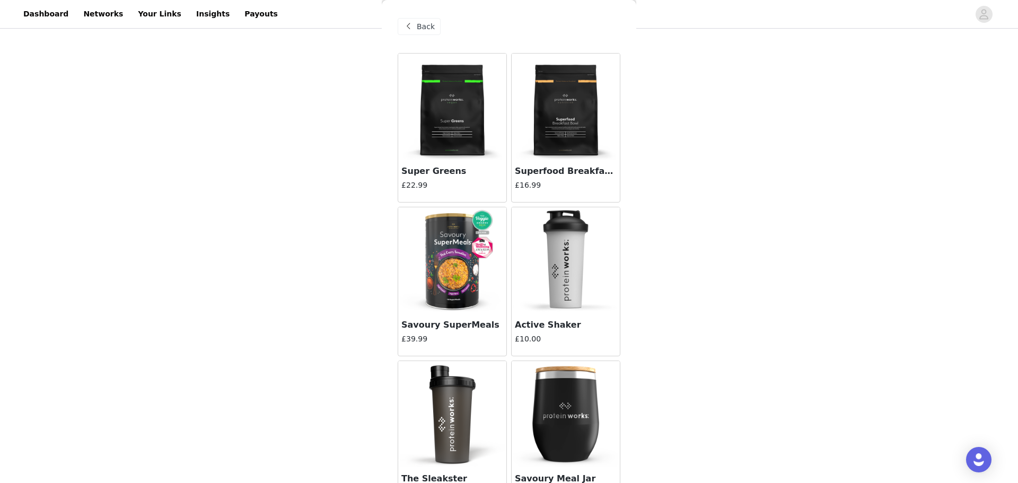
click at [598, 262] on img at bounding box center [566, 260] width 106 height 106
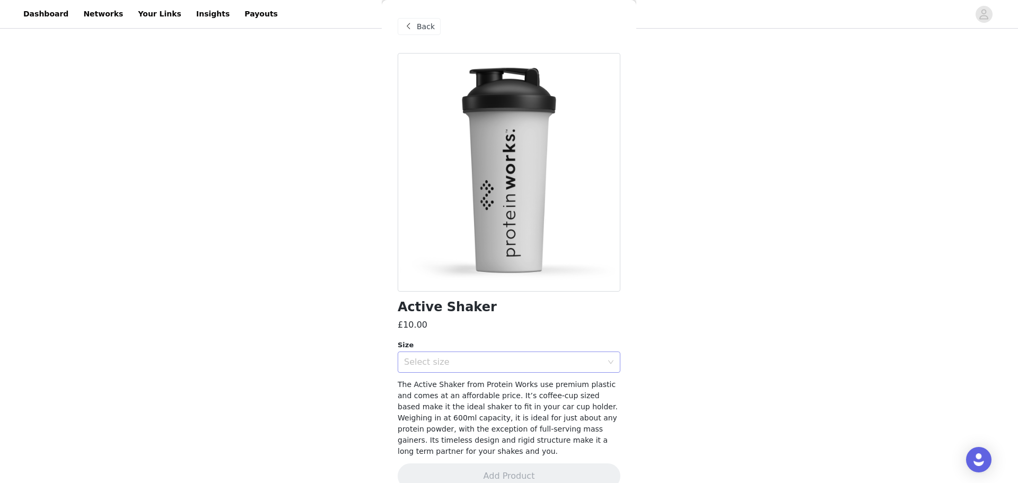
click at [542, 369] on div "Select size" at bounding box center [505, 362] width 203 height 20
click at [532, 385] on li "600ml" at bounding box center [509, 385] width 223 height 17
click at [510, 464] on button "Add Product" at bounding box center [509, 475] width 223 height 25
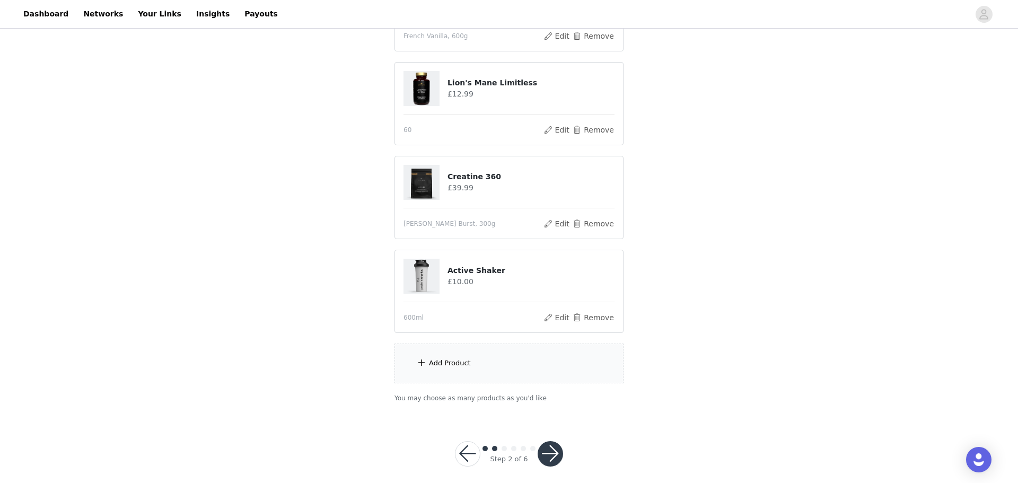
scroll to position [397, 0]
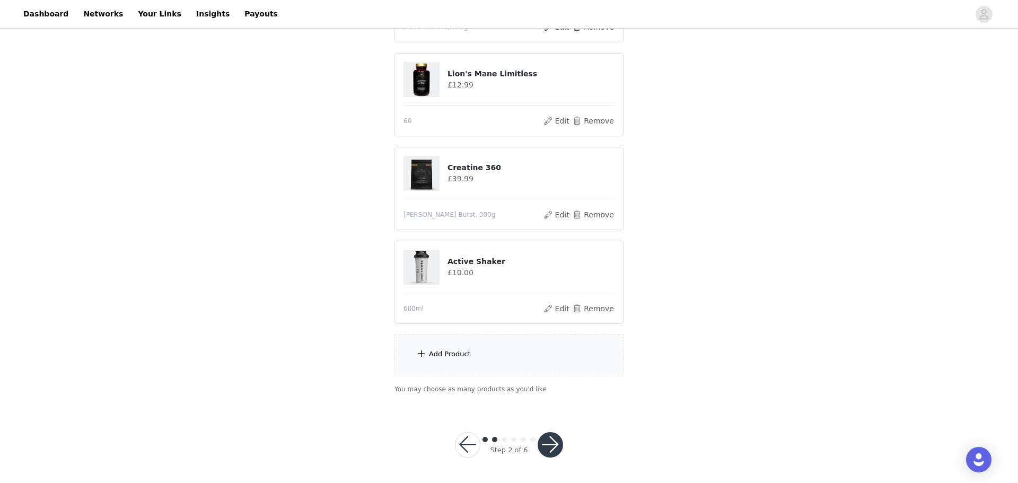
click at [549, 442] on button "button" at bounding box center [549, 444] width 25 height 25
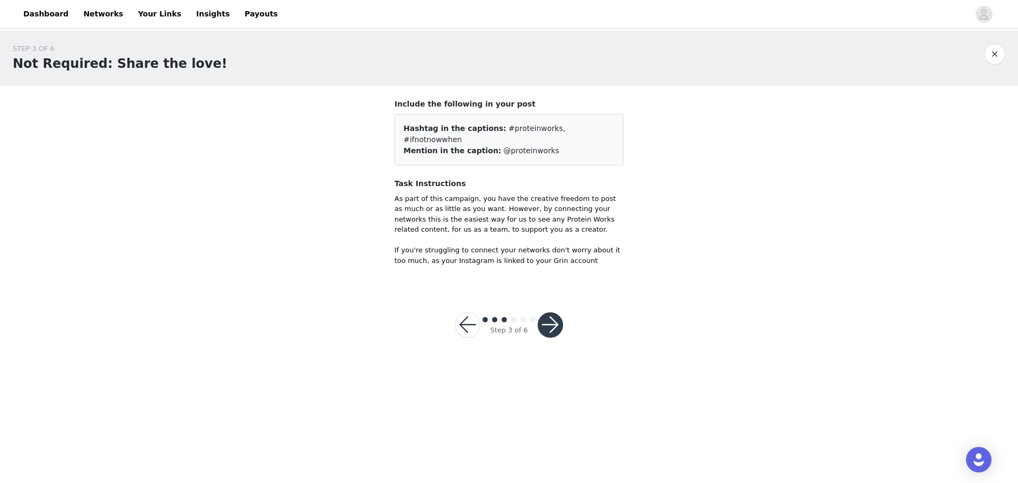
click at [552, 312] on button "button" at bounding box center [549, 324] width 25 height 25
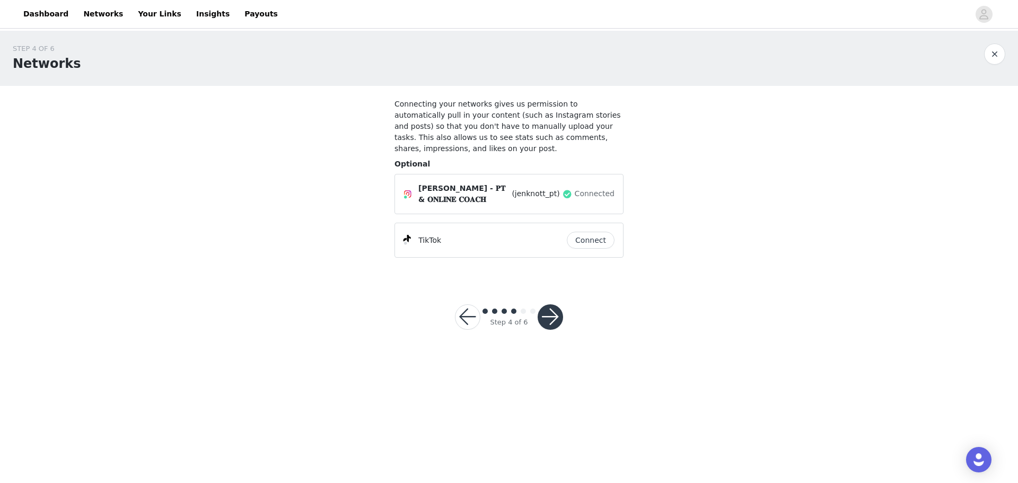
click at [545, 304] on button "button" at bounding box center [549, 316] width 25 height 25
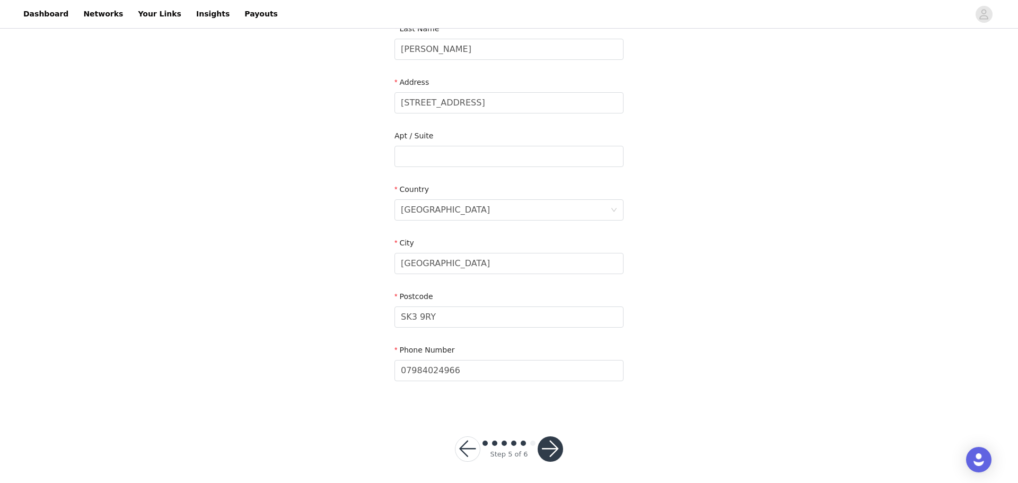
scroll to position [187, 0]
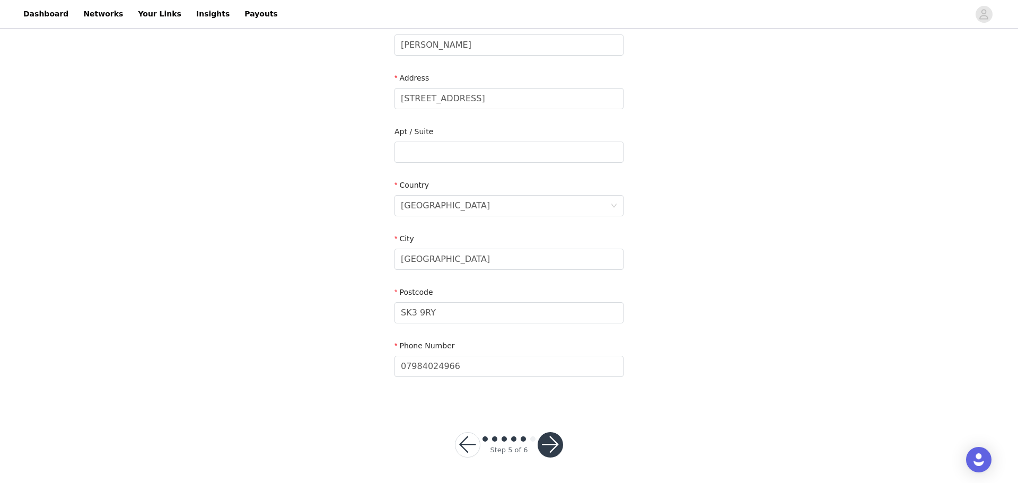
click at [542, 446] on button "button" at bounding box center [549, 444] width 25 height 25
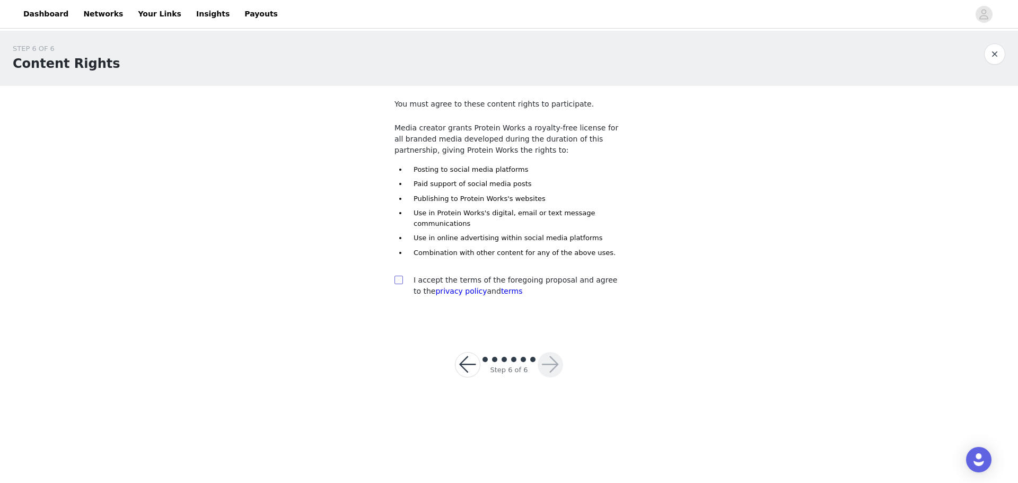
click at [401, 278] on input "checkbox" at bounding box center [397, 279] width 7 height 7
checkbox input "true"
click at [545, 364] on button "button" at bounding box center [549, 364] width 25 height 25
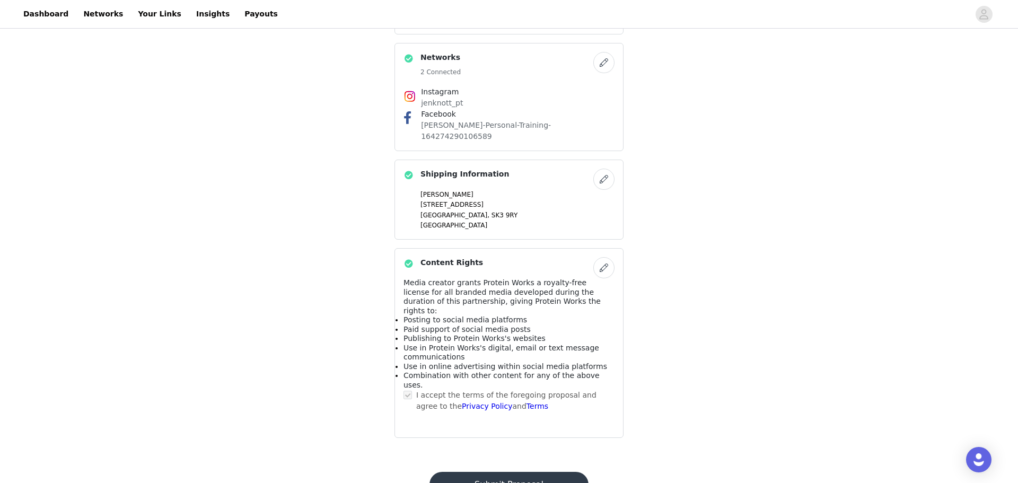
scroll to position [599, 0]
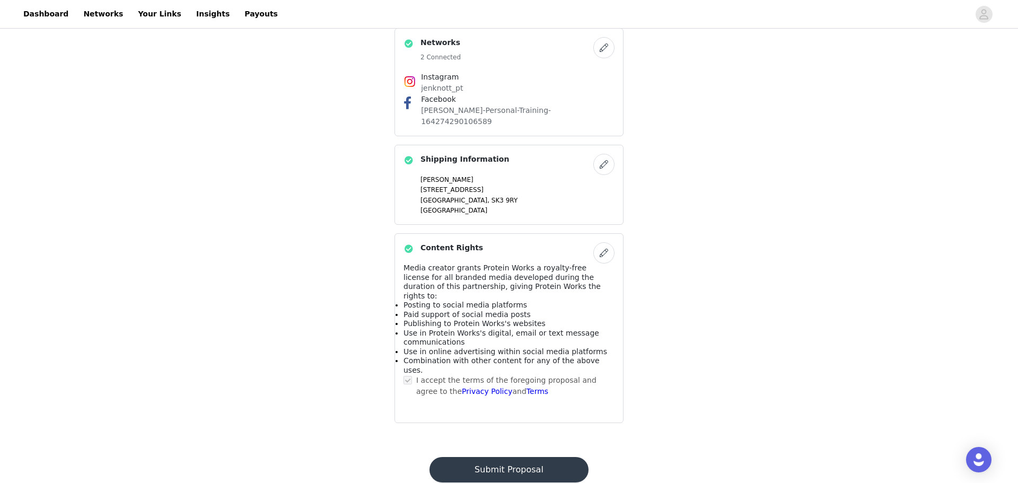
click at [475, 457] on button "Submit Proposal" at bounding box center [508, 469] width 158 height 25
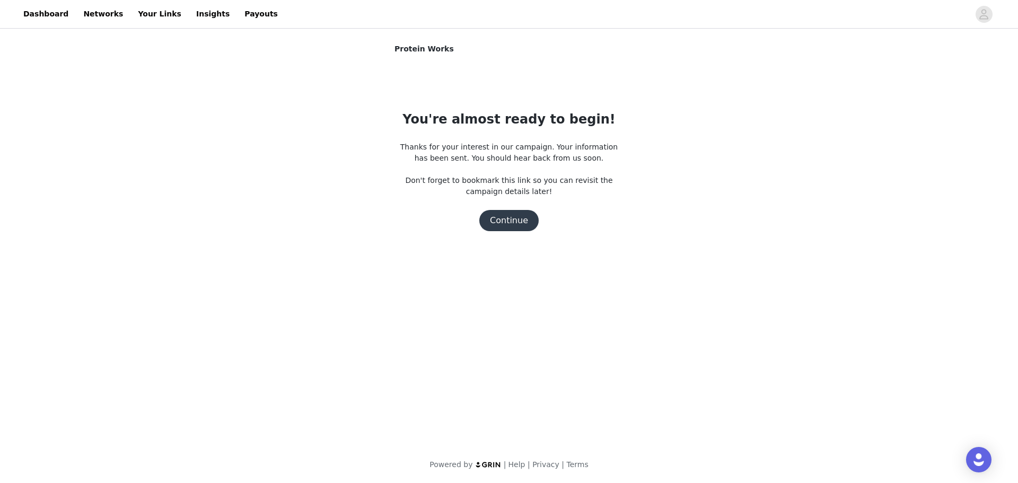
scroll to position [0, 0]
